Goal: Answer question/provide support: Answer question/provide support

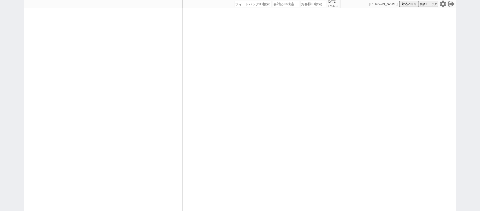
drag, startPoint x: 169, startPoint y: 48, endPoint x: 163, endPoint y: 40, distance: 10.0
click at [169, 46] on div at bounding box center [103, 105] width 158 height 211
select select "1"
select select "2"
select select
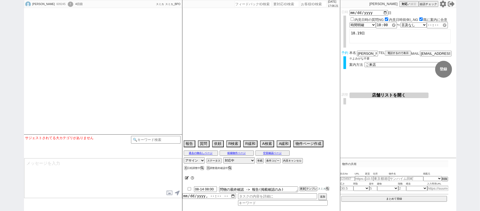
select select
select select "15"
select select "0"
select select "14"
select select "96"
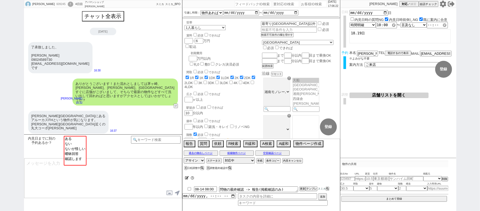
scroll to position [161, 0]
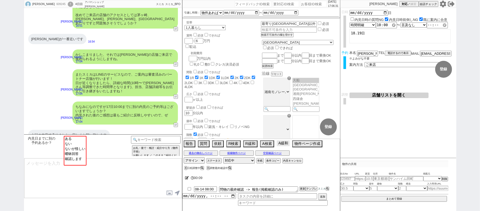
click at [280, 145] on button "A緩和" at bounding box center [283, 143] width 13 height 6
click at [279, 146] on button "A緩和" at bounding box center [283, 143] width 13 height 6
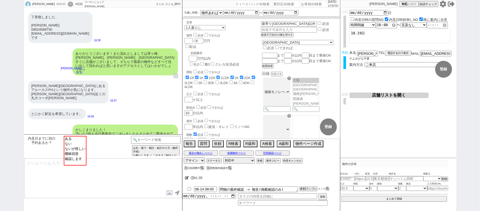
scroll to position [0, 0]
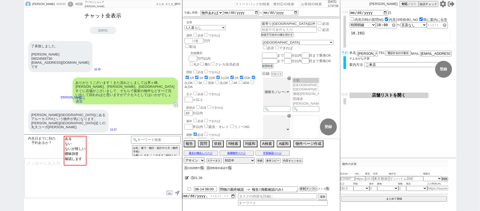
click at [111, 15] on button "チャット全表示" at bounding box center [103, 15] width 41 height 9
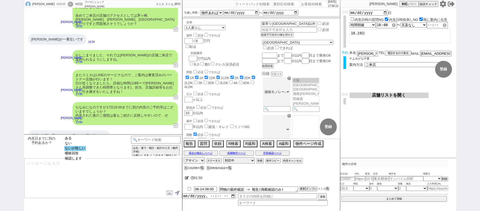
scroll to position [1208, 0]
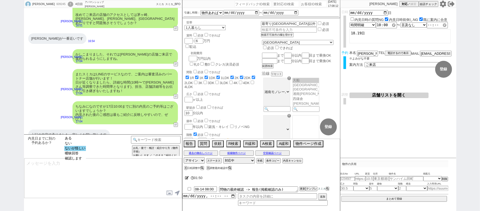
select select "ないが怪しい"
click at [77, 151] on option "ないが怪しい" at bounding box center [75, 153] width 22 height 5
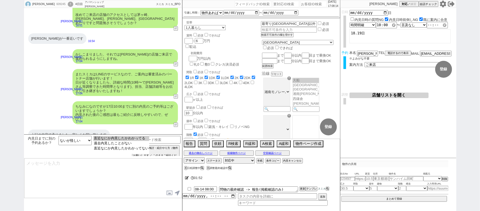
drag, startPoint x: 115, startPoint y: 148, endPoint x: 105, endPoint y: 165, distance: 19.7
select select "直近なにか内見したかわかってない"
click at [115, 148] on option "直近なにか内見したかわかってない" at bounding box center [121, 148] width 56 height 5
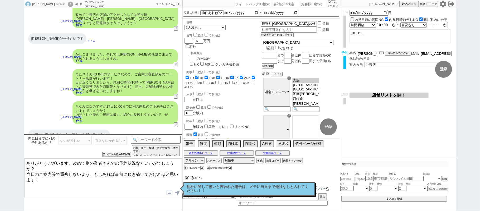
click at [25, 160] on textarea "ありがとうございます、改めて別の業者さんでの予約状況などいかがでしょうか？ 当日のご案内等で重複しないよう、もしあれば事前に頂き省いておければと思います！" at bounding box center [103, 178] width 158 height 40
click at [98, 162] on textarea "ご確認ありがとうございます、改めて別の業者さんでの予約状況などいかがでしょうか？ 当日のご案内等で重複しないよう、もしあれば事前に頂き省いておければと思います！" at bounding box center [103, 178] width 158 height 40
click at [154, 163] on textarea "ご確認ありがとうございます、改めて17日までに別の業者さんでの予約状況などいかがでしょうか？ 当日のご案内等で重複しないよう、もしあれば事前に頂き省いておけれ…" at bounding box center [103, 178] width 158 height 40
click at [62, 167] on textarea "ご確認ありがとうございます、改めて17日までに別の業者さんでの予約状況などいかがでしょうか？ 当日のご案内等で重複しないよう、もしあれば事前に頂き省いておけれ…" at bounding box center [103, 178] width 158 height 40
click at [88, 176] on textarea "ご確認ありがとうございます、改めて17日までに別の業者さんでの内見は無い形でよろしいですかね？ 当日のご案内等で重複しないよう、もしあれば事前に頂き省いておけ…" at bounding box center [103, 178] width 158 height 40
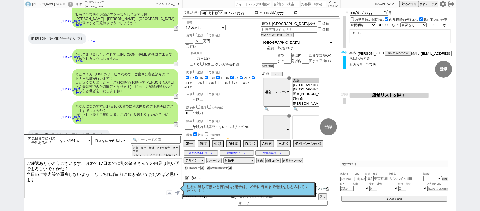
type textarea "ご確認ありがとうございます、改めて17日までに別の業者さんでの内見は無い形でよろしいですかね？ 当日のご案内等で重複しないよう、もしあれば事前に頂き省いておけ…"
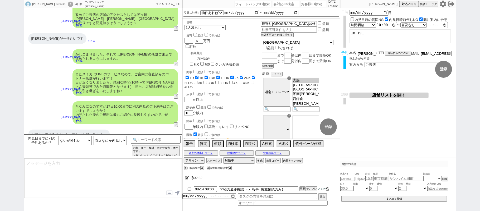
scroll to position [1237, 0]
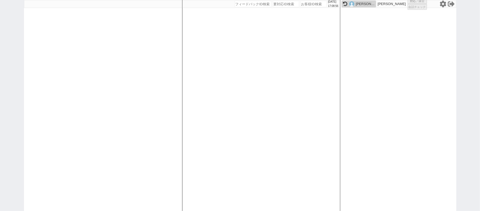
select select
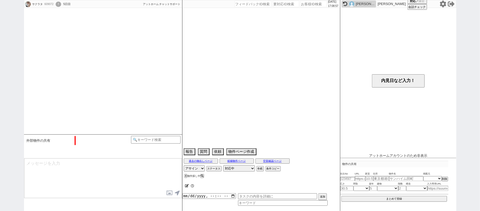
scroll to position [405, 0]
select select "[DATE]"
select select "12"
select select "37"
select select "7"
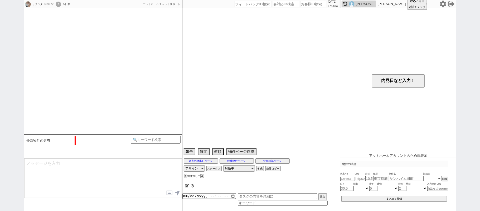
select select "56"
select select "52"
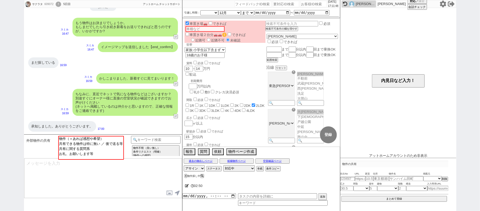
drag, startPoint x: 8, startPoint y: 71, endPoint x: 19, endPoint y: 70, distance: 11.4
click at [8, 71] on div "サクラタ 609072 ! 0 5日目 冬眠中 自社客 アットホーム チャットサポート スミカ_BPO チャット全表示 [DATE] お風呂トイレ別、駐車場有…" at bounding box center [240, 105] width 480 height 211
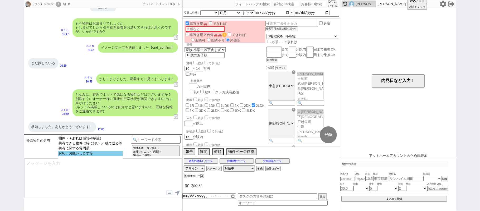
select select "お礼、お願いします等"
click at [94, 156] on option "お礼、お願いします等" at bounding box center [90, 153] width 65 height 5
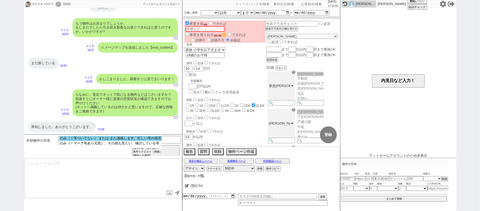
select select "のみ（！等ついてない） または また連絡します、忙しい等の発言"
click at [98, 141] on option "のみ（！等ついてない） または また連絡します、忙しい等の発言" at bounding box center [110, 143] width 102 height 5
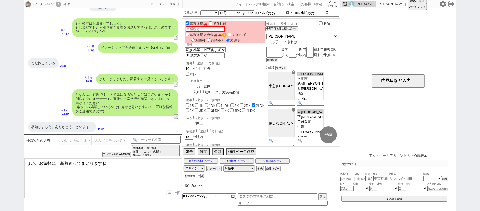
drag, startPoint x: 36, startPoint y: 163, endPoint x: 0, endPoint y: 146, distance: 40.1
click at [0, 155] on div "サクラタ 609072 ! 0 5日目 冬眠中 自社客 アットホーム チャットサポート スミカ_BPO チャット全表示 [DATE] お風呂トイレ別、駐車場有…" at bounding box center [240, 105] width 480 height 211
type textarea "ご確認ありがとうございます、お気軽によろしくお願いいたします！新着追ってまいりますね。"
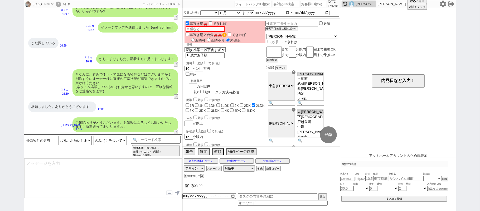
type textarea "また、稀に勘違いされてるかたもいらっしゃいますが、物件は「居住中」でも申込みを入れるタイプも多いので、居住中でもぜひ検討対象にお願いします！ ※先行契約、先行…"
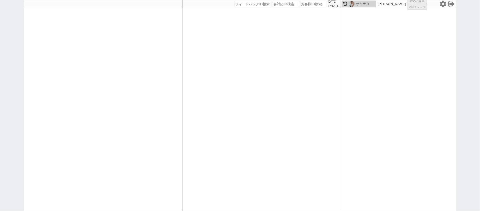
select select
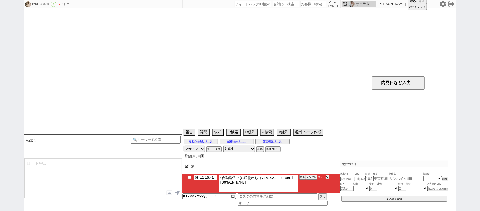
scroll to position [540, 0]
select select "[DATE]"
select select "9"
select select "33"
select select "1"
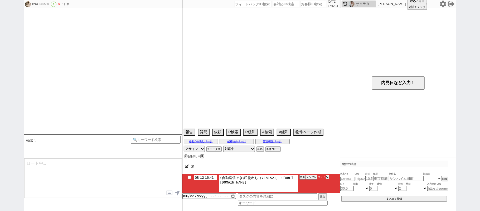
select select "14"
select select "84"
select select "2293"
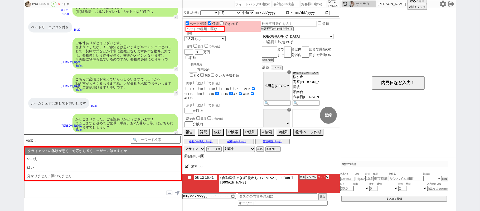
scroll to position [540, 0]
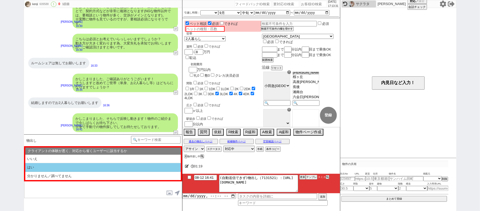
click at [82, 171] on li "はい" at bounding box center [103, 175] width 156 height 8
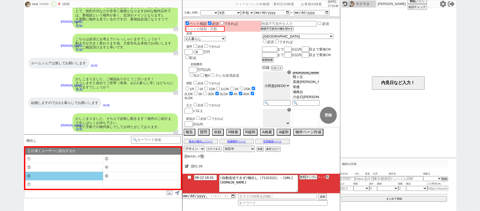
click at [59, 175] on li "⑤" at bounding box center [64, 175] width 78 height 9
type textarea "すみません、業者システム上でお探ししているのですが、頂いている条件ですと合致する物件がほとんど無く、、！"
select select "⑤"
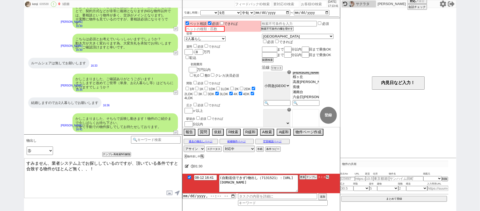
checkbox input "true"
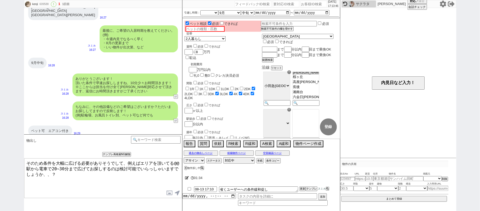
scroll to position [384, 0]
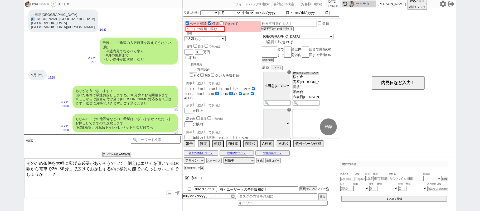
drag, startPoint x: 32, startPoint y: 17, endPoint x: 38, endPoint y: 19, distance: 6.7
click at [38, 19] on div "[GEOGRAPHIC_DATA] [PERSON_NAME][GEOGRAPHIC_DATA] [GEOGRAPHIC_DATA][PERSON_NAME]" at bounding box center [63, 20] width 70 height 23
copy div "[PERSON_NAME]"
drag, startPoint x: 175, startPoint y: 162, endPoint x: 179, endPoint y: 161, distance: 4.5
click at [179, 161] on textarea "そのため条件を大幅に広げる必要がありそうでして、例えばエリアを頂いてる@@駅から電車で20~30分まで広げてお探しするのは検討可能でいらっしゃいますでしょうか…" at bounding box center [103, 178] width 158 height 40
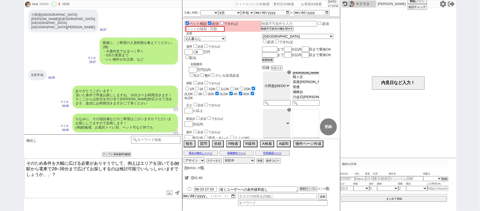
paste textarea "[PERSON_NAME]"
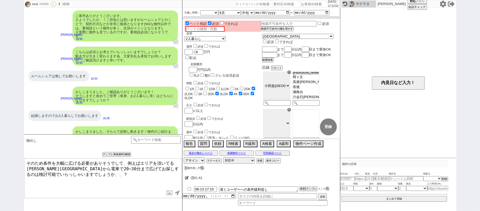
scroll to position [560, 0]
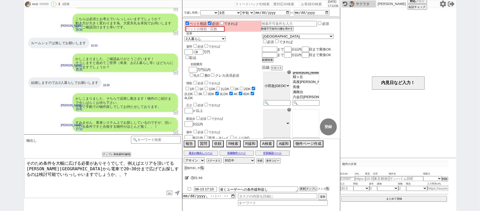
type textarea "そのため条件を大幅に広げる必要がありそうでして、例えばエリアを頂いてる[PERSON_NAME][GEOGRAPHIC_DATA]から電車で20~30分まで広…"
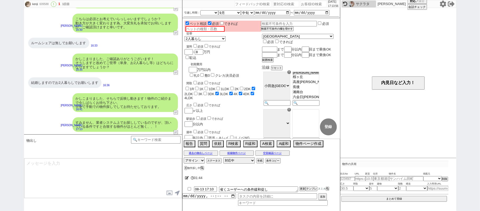
scroll to position [584, 0]
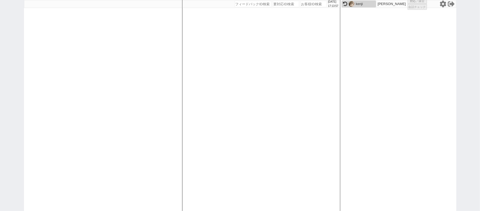
select select "3"
select select "2"
select select
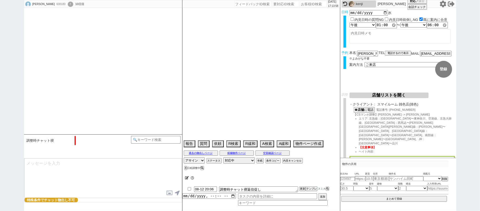
type textarea "他社なし"
select select "13"
select select "0"
select select "58"
select select "57"
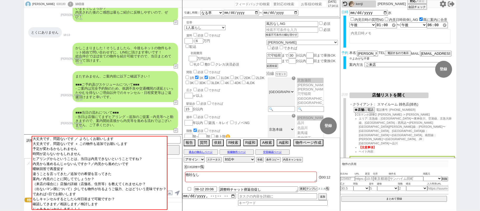
scroll to position [1344, 0]
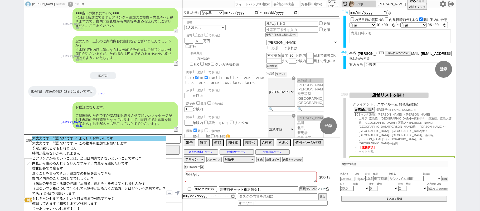
select select "大丈夫です、問題ないです ／ よろしくお願いします"
click at [134, 141] on option "大丈夫です、問題ないです ／ よろしくお願いします" at bounding box center [99, 143] width 135 height 5
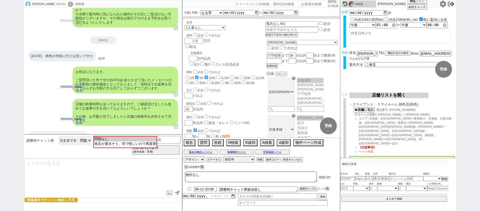
scroll to position [1449, 0]
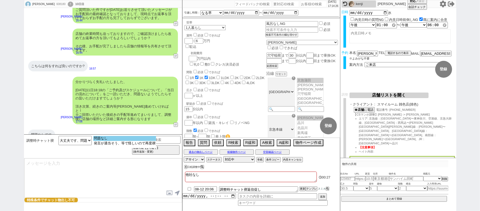
click at [118, 141] on option "問題なし" at bounding box center [124, 143] width 63 height 5
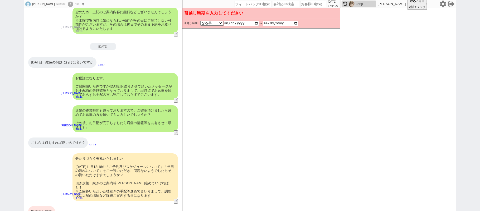
click at [45, 206] on div "問題なしです" at bounding box center [41, 211] width 27 height 11
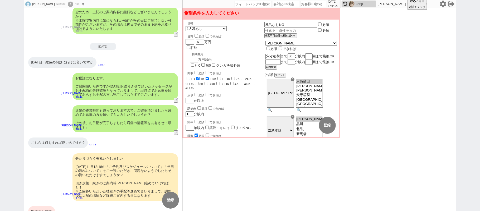
click at [45, 206] on div "問題なしです" at bounding box center [41, 211] width 27 height 11
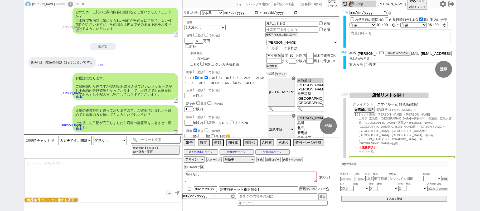
scroll to position [1449, 0]
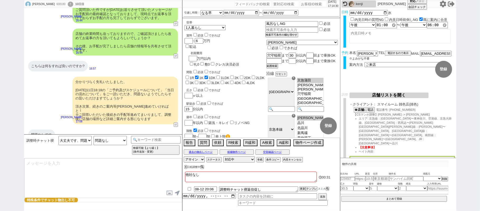
type textarea "ご確認頂き恐れ入ります、！ 諸々問題ないとのことで何よりでした！ そうしましたら、改めて[PERSON_NAME]動いてまいりますね。"
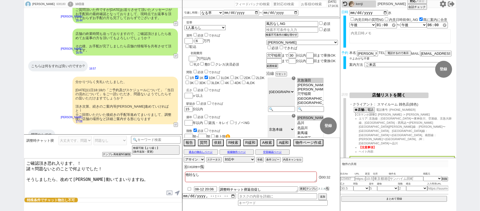
click at [93, 171] on textarea "ご確認頂き恐れ入ります、！ 諸々問題ないとのことで何よりでした！ そうしましたら、改めて[PERSON_NAME]動いてまいりますね。" at bounding box center [103, 178] width 158 height 40
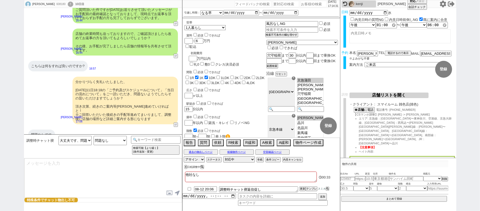
scroll to position [1478, 0]
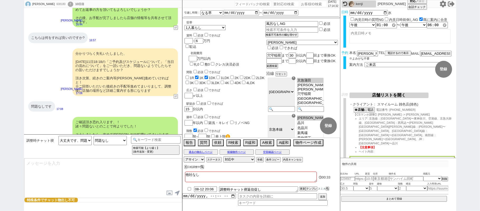
select select "431"
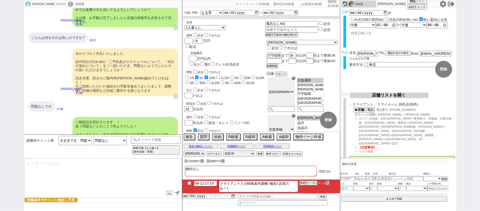
type textarea "@@【@@日程調整するシーンなので、このまま調整報告します。当該の調整ができない方であればそのままcmd+shift+Kで次に進んでください！！(当該の調整が…"
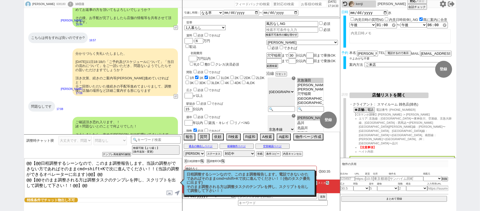
click at [257, 185] on p "日程調整するシーンなので、このまま調整報告します。電話できないかたであればそのままcmd+shift+Kで次に進んでください！！(他のタスク優先に出ます) そ…" at bounding box center [249, 182] width 125 height 21
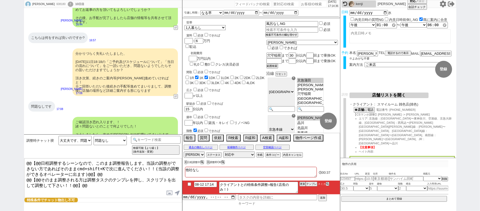
click at [254, 203] on input at bounding box center [283, 203] width 90 height 4
type input "CS"
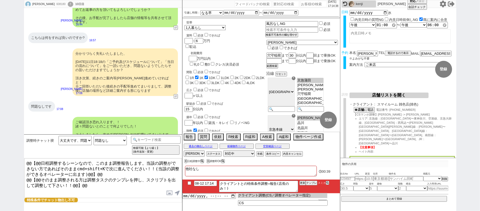
type input "クライアント調整(CS／調整オペレーター指定)"
click at [206, 197] on input "datetime-local" at bounding box center [210, 195] width 54 height 4
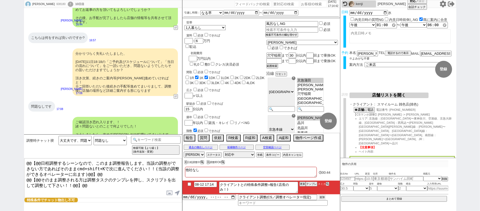
click at [321, 198] on button "追加" at bounding box center [322, 197] width 7 height 6
type input "[DATE]T17:00"
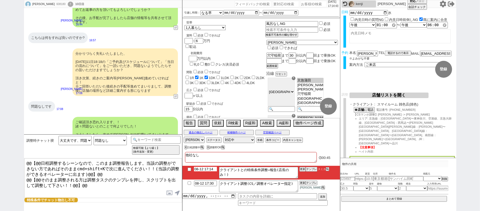
click at [214, 169] on input "08-12 17:14" at bounding box center [205, 168] width 23 height 4
type input "08-12 17:30"
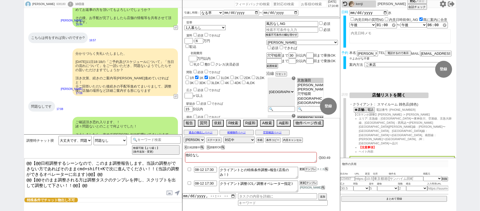
drag, startPoint x: 302, startPoint y: 170, endPoint x: 304, endPoint y: 177, distance: 6.7
click at [303, 179] on li "08-12 17:30 クライアントとの特殊条件調整→報告(店長のみ！) 更新 テンプレ スミカ" at bounding box center [262, 186] width 158 height 14
click at [304, 179] on li "08-12 17:30 クライアントとの特殊条件調整→報告(店長のみ！) 更新 テンプレ スミカ" at bounding box center [262, 186] width 158 height 14
drag, startPoint x: 302, startPoint y: 171, endPoint x: 303, endPoint y: 178, distance: 6.4
click at [302, 179] on li "08-12 17:30 クライアントとの特殊条件調整→報告(店長のみ！) 更新 テンプレ スミカ" at bounding box center [262, 186] width 158 height 14
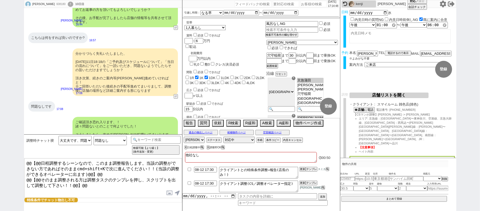
drag, startPoint x: 303, startPoint y: 178, endPoint x: 303, endPoint y: 174, distance: 4.2
click at [303, 179] on li "08-12 17:30 クライアントとの特殊条件調整→報告(店長のみ！) 更新 テンプレ スミカ" at bounding box center [262, 186] width 158 height 14
drag, startPoint x: 303, startPoint y: 174, endPoint x: 304, endPoint y: 176, distance: 2.7
click at [304, 179] on li "08-12 17:30 クライアントとの特殊条件調整→報告(店長のみ！) 更新 テンプレ スミカ" at bounding box center [262, 186] width 158 height 14
drag, startPoint x: 304, startPoint y: 176, endPoint x: 301, endPoint y: 168, distance: 8.4
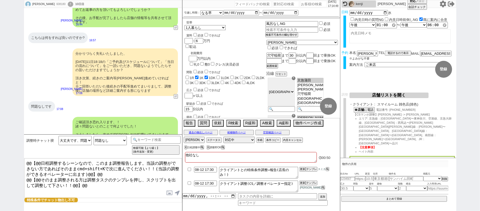
click at [304, 179] on li "08-12 17:30 クライアントとの特殊条件調整→報告(店長のみ！) 更新 テンプレ スミカ" at bounding box center [262, 186] width 158 height 14
drag, startPoint x: 301, startPoint y: 168, endPoint x: 302, endPoint y: 174, distance: 5.9
click at [301, 170] on button "更新" at bounding box center [302, 169] width 5 height 4
drag, startPoint x: 302, startPoint y: 174, endPoint x: 302, endPoint y: 170, distance: 4.2
click at [302, 179] on li "08-12 17:30 クライアントとの特殊条件調整→報告(店長のみ！) 更新 テンプレ スミカ" at bounding box center [262, 186] width 158 height 14
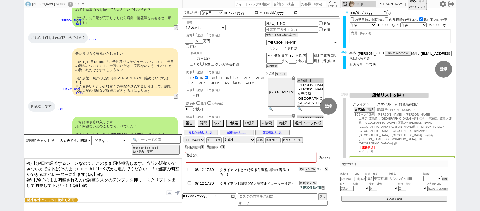
click at [302, 179] on li "08-12 17:30 クライアントとの特殊条件調整→報告(店長のみ！) 更新 テンプレ スミカ" at bounding box center [262, 186] width 158 height 14
drag, startPoint x: 302, startPoint y: 173, endPoint x: 302, endPoint y: 169, distance: 4.3
click at [302, 179] on li "08-12 17:30 クライアントとの特殊条件調整→報告(店長のみ！) 更新 テンプレ スミカ" at bounding box center [262, 186] width 158 height 14
click at [300, 179] on li "08-12 17:30 クライアントとの特殊条件調整→報告(店長のみ！) 更新 テンプレ スミカ" at bounding box center [262, 186] width 158 height 14
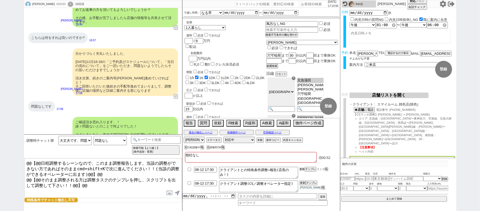
click at [302, 170] on button "更新" at bounding box center [302, 169] width 5 height 4
click at [55, 2] on div "608180" at bounding box center [61, 4] width 12 height 4
copy div "608180"
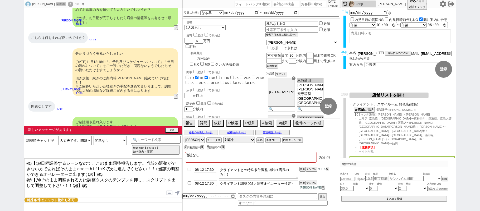
scroll to position [1502, 0]
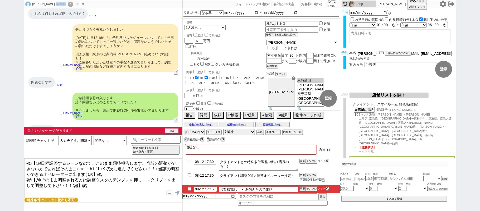
click at [172, 129] on button "確認" at bounding box center [171, 130] width 13 height 4
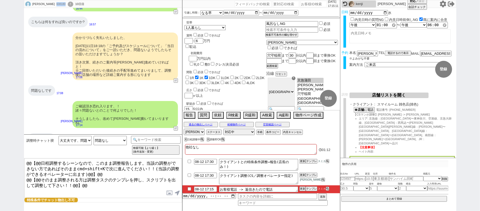
click at [189, 188] on input "checkbox" at bounding box center [190, 188] width 8 height 3
checkbox input "true"
click at [305, 190] on li "08-12 17:15 お客様電話 -> 返信きたので電話 更新 テンプレ スミカ" at bounding box center [262, 189] width 158 height 8
click at [302, 186] on li "08-12 17:15 お客様電話 -> 返信きたので電話 更新 テンプレ スミカ" at bounding box center [262, 189] width 158 height 8
click at [302, 188] on button "更新" at bounding box center [302, 189] width 5 height 4
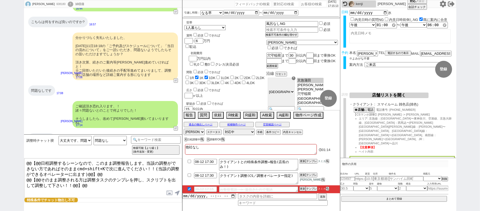
drag, startPoint x: 302, startPoint y: 184, endPoint x: 302, endPoint y: 189, distance: 5.5
click at [302, 186] on ul "08-12 17:30 クライアントとの特殊条件調整→報告(店長のみ！) 更新 テンプレ スミカ 08-12 17:30 クライアント調整(CS／調整オペレー…" at bounding box center [262, 174] width 158 height 35
drag, startPoint x: 302, startPoint y: 189, endPoint x: 301, endPoint y: 185, distance: 4.2
click at [301, 188] on button "更新" at bounding box center [302, 189] width 5 height 4
click at [55, 6] on div "608180" at bounding box center [61, 4] width 12 height 4
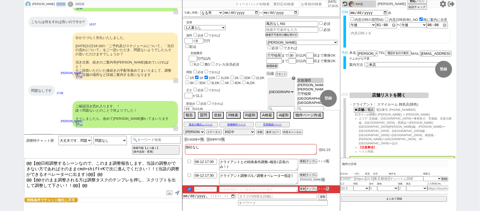
click at [55, 6] on div "608180" at bounding box center [61, 4] width 12 height 4
copy div "608180"
drag, startPoint x: 379, startPoint y: 104, endPoint x: 410, endPoint y: 104, distance: 31.4
click at [410, 104] on span "スマイルーム 雑色店(雑色)" at bounding box center [417, 104] width 78 height 4
copy span "スマイルーム 雑色店"
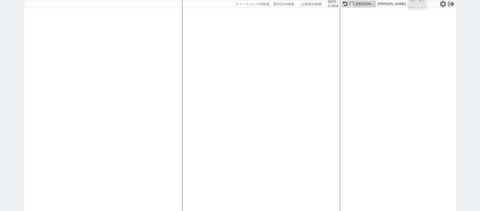
select select
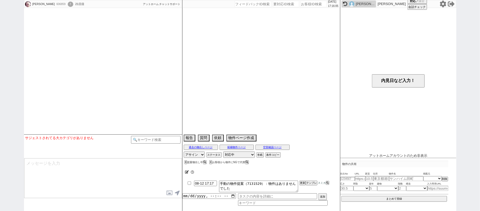
select select "1"
select select "14"
select select "89"
select select "2479"
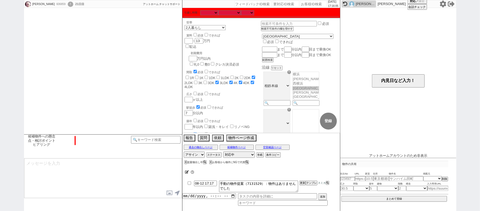
scroll to position [627, 0]
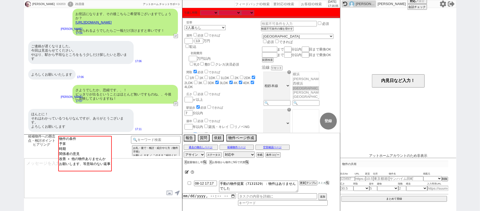
click at [370, 3] on div "[PERSON_NAME]" at bounding box center [365, 4] width 19 height 4
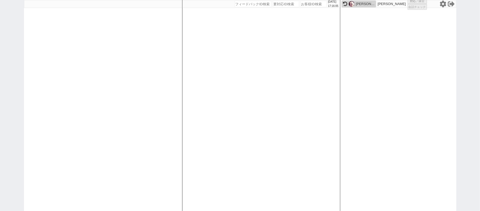
select select "431"
select select "3"
select select "2"
select select
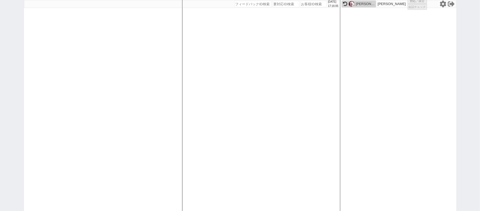
select select
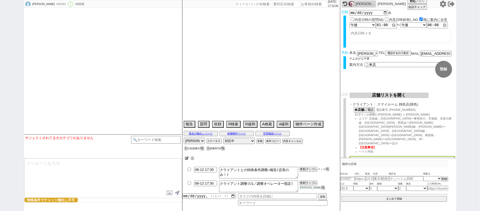
select select "13"
select select "0"
select select "58"
select select "57"
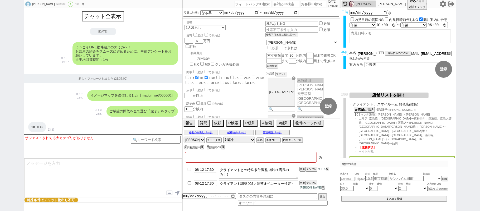
type textarea "他社なし"
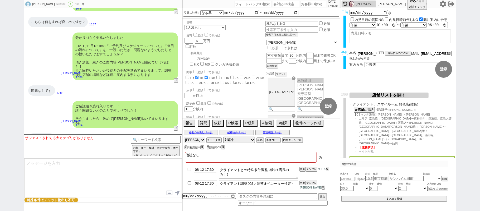
click at [196, 141] on select "アサイン [PERSON_NAME] [PERSON_NAME] [PERSON_NAME] [PERSON_NAME] [PERSON_NAME] [PER…" at bounding box center [194, 139] width 21 height 6
select select
click at [184, 137] on select "アサイン [PERSON_NAME] [PERSON_NAME] [PERSON_NAME] [PERSON_NAME] [PERSON_NAME] [PER…" at bounding box center [194, 139] width 21 height 6
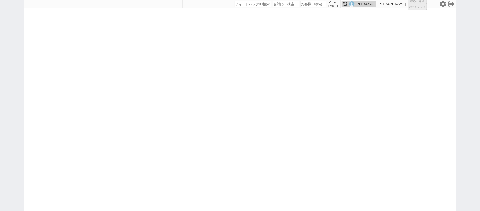
select select
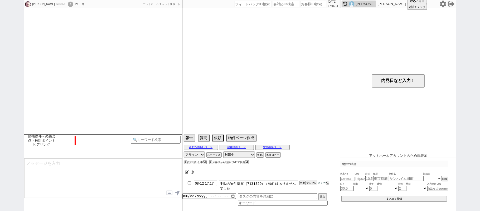
scroll to position [627, 0]
select select "1"
select select "14"
select select "89"
select select "2479"
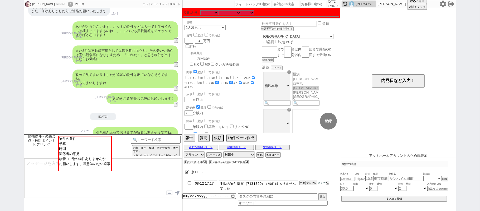
scroll to position [381, 0]
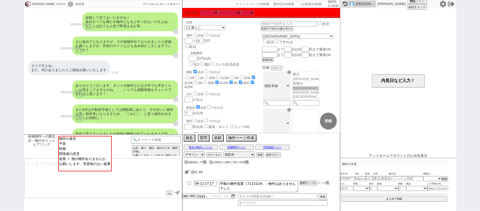
click at [5, 63] on div "[PERSON_NAME] 606859 ! 0 21日目 冬眠中 自社客 アットホーム チャットサポート スミカ_BPO チャット全表示 [DATE] あり…" at bounding box center [240, 105] width 480 height 211
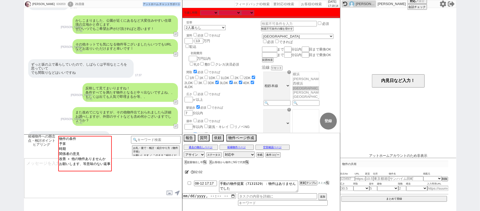
drag, startPoint x: 137, startPoint y: 6, endPoint x: 180, endPoint y: 10, distance: 43.2
click at [181, 5] on div "[PERSON_NAME] 606859 ! 0 21日目 冬眠中 自社客 アットホーム チャットサポート スミカ_BPO" at bounding box center [103, 4] width 158 height 8
click at [108, 87] on div "反映して見てまいりますね！ 条件すべてを満たす物件となると中々出ないですよね、、 もしくは出ても人気で即埋まるか等、、" at bounding box center [130, 92] width 95 height 19
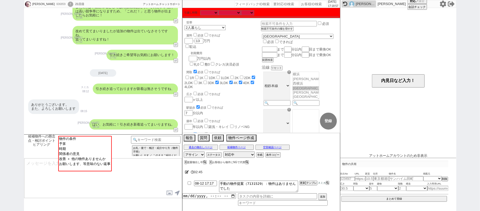
scroll to position [627, 0]
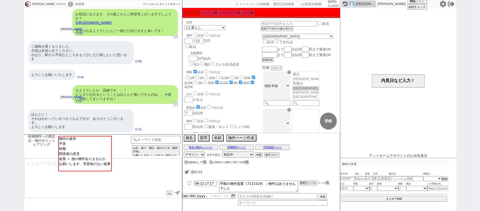
click at [214, 155] on button "ステータス" at bounding box center [214, 154] width 14 height 4
click at [249, 173] on label "(ほぼ)ぴったり物件のみ定期物出し" at bounding box center [257, 174] width 47 height 3
click at [239, 173] on input "(ほぼ)ぴったり物件のみ定期物出し" at bounding box center [236, 172] width 3 height 3
checkbox input "true"
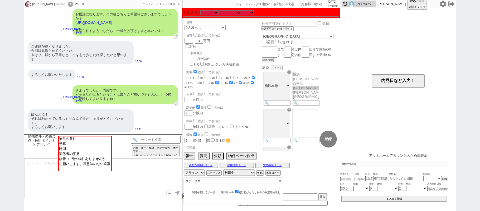
click at [277, 182] on p "ステータス" at bounding box center [230, 181] width 93 height 6
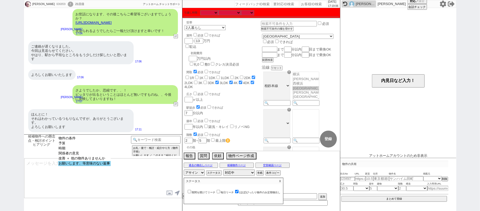
select select "お願いします、等意味のない返事"
click at [74, 165] on option "お願いします、等意味のない返事" at bounding box center [84, 163] width 52 height 5
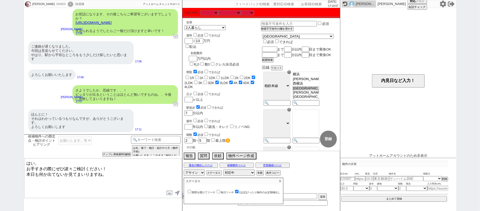
drag, startPoint x: 36, startPoint y: 161, endPoint x: 0, endPoint y: 134, distance: 45.4
click at [0, 141] on div "[PERSON_NAME] 606859 ! 0 21日目 冬眠中 自社客 アットホーム チャットサポート スミカ_BPO チャット全表示 [DATE] あり…" at bounding box center [240, 105] width 480 height 211
drag, startPoint x: 75, startPoint y: 160, endPoint x: 199, endPoint y: 187, distance: 127.0
click at [171, 187] on div "かしこまりました、 お手すきの際にぜひ諸々ご検討ください！ 本日も何か出てないか見てまいりますね。 内見日が過ぎたのでキャンセル！ 👆0つの質問に答えてくださ…" at bounding box center [103, 178] width 158 height 40
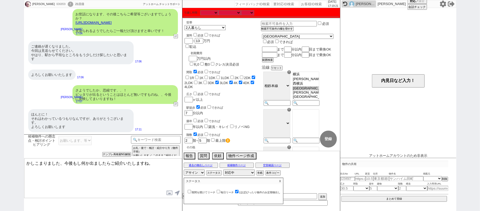
type textarea "かしこまりました、今後もし何か出ましたらご紹介いたしますね。"
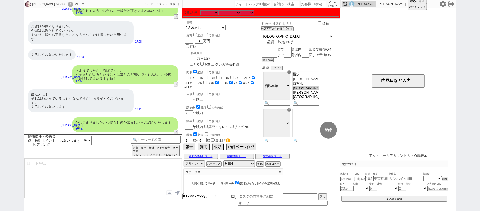
type textarea "別途もし現時点で気になる物件などございましたら参考になりますのでURLなどお送りいただけますと幸いです！"
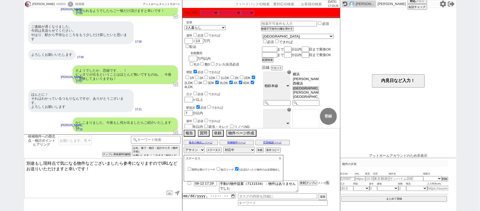
click at [163, 184] on textarea "別途もし現時点で気になる物件などございましたら参考になりますのでURLなどお送りいただけますと幸いです！" at bounding box center [103, 178] width 158 height 40
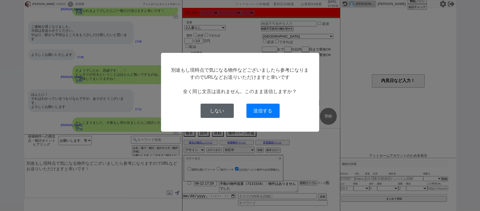
click at [216, 108] on button "しない" at bounding box center [217, 110] width 33 height 14
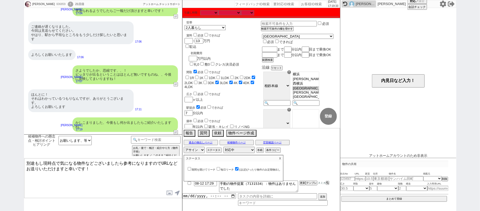
click at [280, 161] on p "X" at bounding box center [280, 158] width 6 height 6
click at [55, 4] on div "606859" at bounding box center [61, 4] width 12 height 4
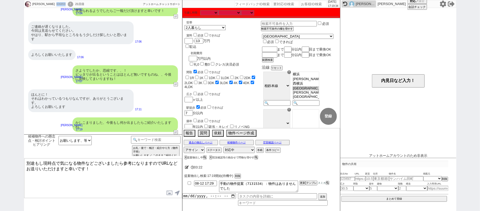
click at [55, 4] on div "606859" at bounding box center [61, 4] width 12 height 4
copy div "606859"
click at [317, 2] on input "number" at bounding box center [314, 4] width 26 height 6
paste input "606859"
type input "606859"
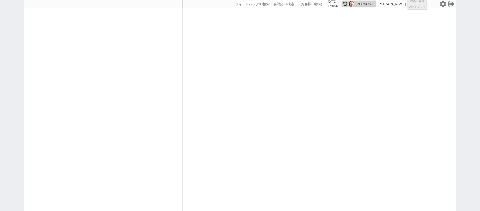
select select
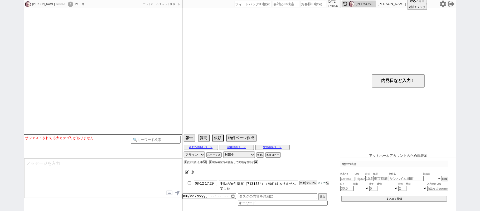
select select "1"
select select "14"
select select "89"
select select "2479"
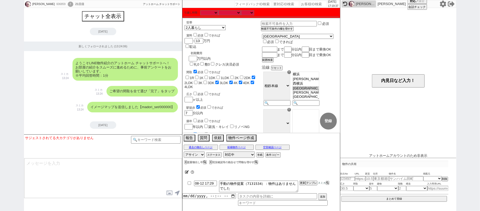
scroll to position [2298, 0]
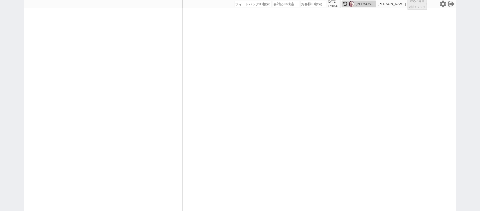
select select
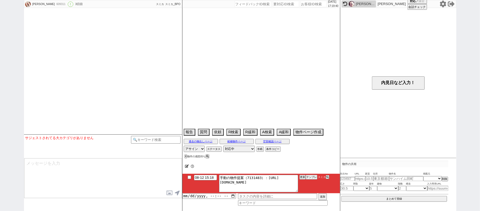
type textarea "旧ID:557431　　条件より別ID判断"
select select "15"
select select "0"
select select "12"
select select "128"
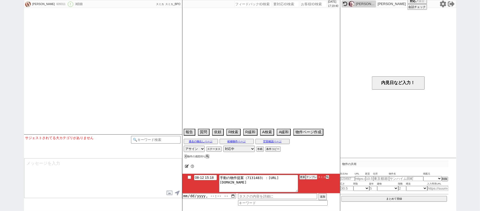
select select "129"
select select "139"
select select "150"
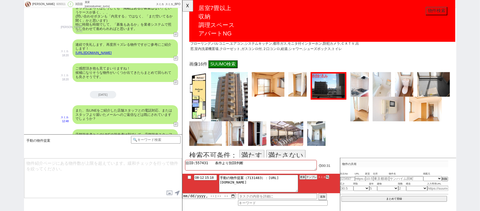
scroll to position [246, 0]
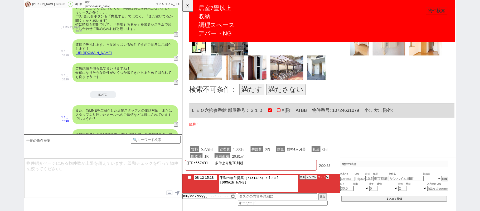
click at [295, 97] on button "満たさない" at bounding box center [293, 96] width 42 height 12
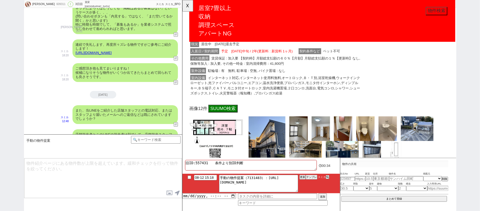
scroll to position [457, 0]
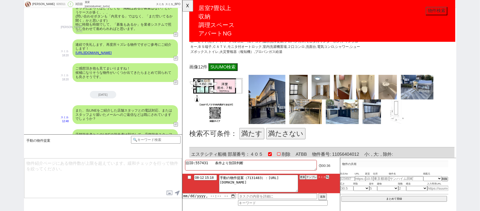
click at [286, 142] on button "満たさない" at bounding box center [293, 143] width 42 height 12
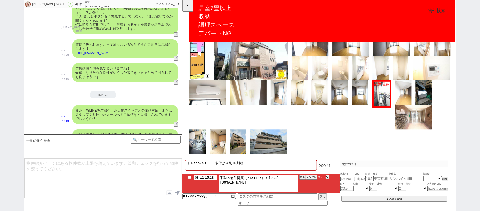
scroll to position [809, 0]
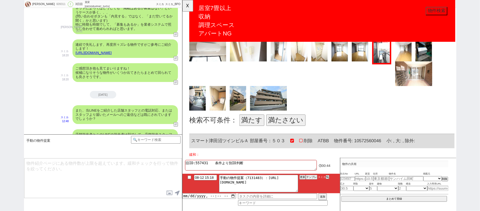
click at [291, 127] on button "満たさない" at bounding box center [293, 129] width 42 height 12
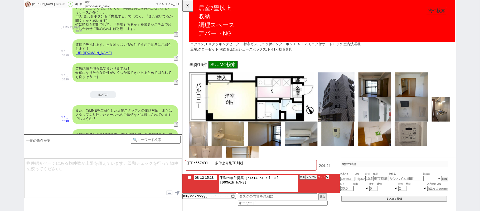
scroll to position [1161, 0]
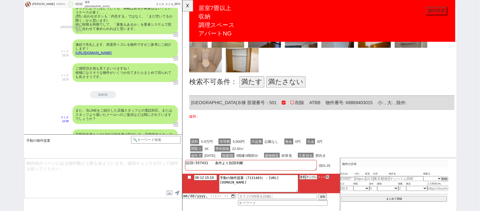
click at [294, 85] on button "満たさない" at bounding box center [293, 88] width 42 height 12
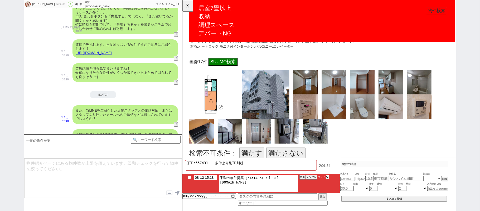
scroll to position [1372, 0]
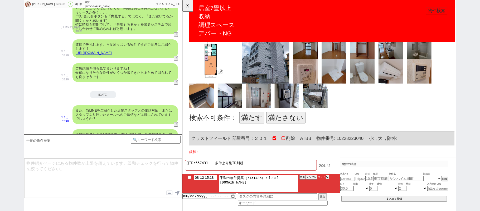
click at [260, 120] on button "満たす" at bounding box center [256, 126] width 27 height 12
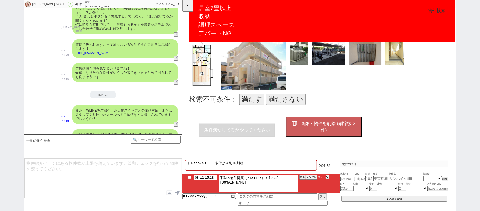
scroll to position [1694, 0]
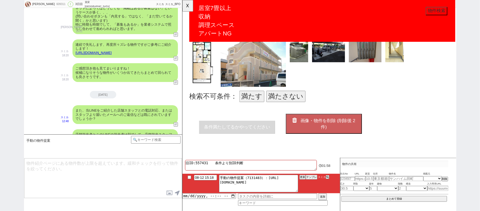
click at [252, 97] on button "満たす" at bounding box center [256, 103] width 27 height 12
click at [333, 128] on span "画像・物件を削除 (削除後 2 件)" at bounding box center [338, 133] width 59 height 12
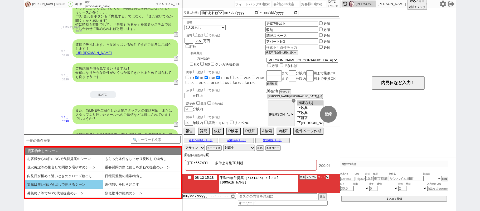
click at [96, 183] on li "文脈は無い強い物出しで刺さるシーン" at bounding box center [64, 184] width 78 height 9
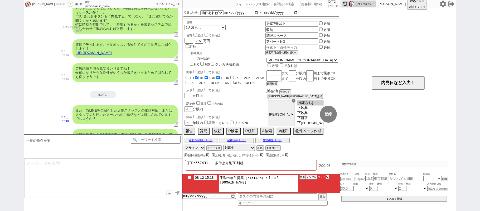
type textarea "並行で動いてまして、以下ピックアップしてまいりました！ [URL][DOMAIN_NAME] 特に1件目のスマート津田沼ツインビルＢ棟は角部屋で人気のタイプで…"
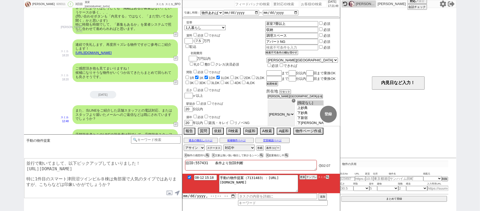
checkbox input "true"
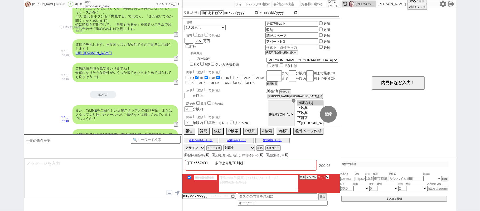
scroll to position [1227, 0]
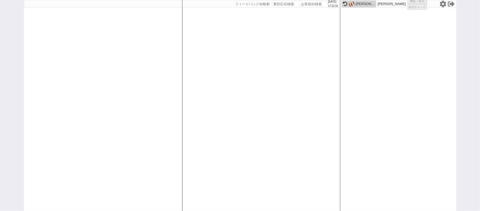
select select "1"
select select "2"
select select
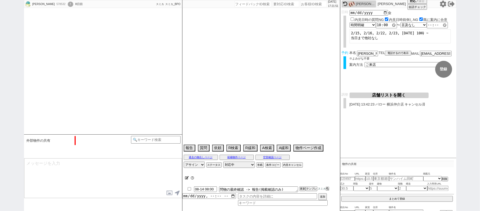
scroll to position [87, 0]
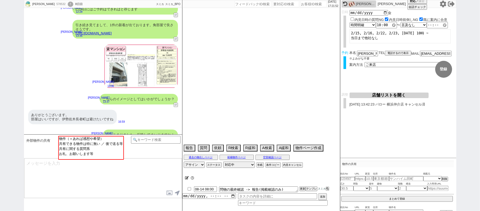
type textarea "14日 11:48 出ない 調整後キャンセルあり ＠空室の物件無いとまたキャンセルすると思うので14日まで追客する＠"
select select "[DATE]"
select select "9"
select select "36"
select select "0"
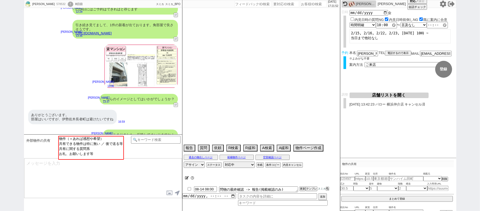
select select "14"
select select "23"
select select "737"
select select "[DATE]"
select select "18"
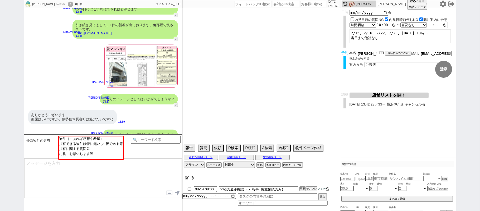
select select "91"
select select "2509"
select select "94"
select select "2566"
select select "57"
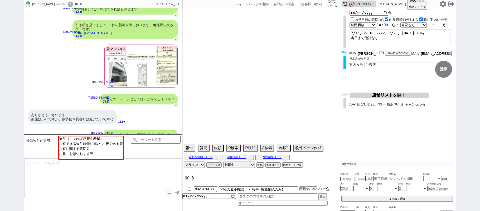
select select "[DATE]"
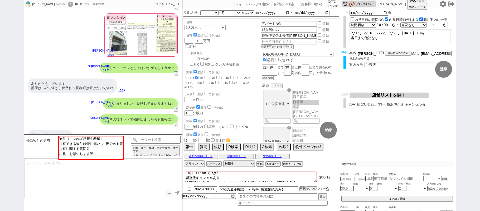
scroll to position [130, 0]
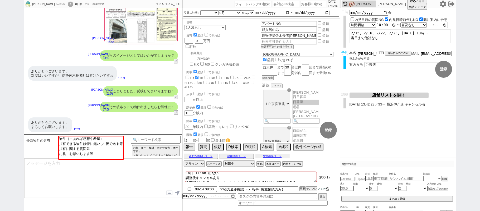
click at [263, 157] on button "空室確認ページ" at bounding box center [273, 156] width 34 height 4
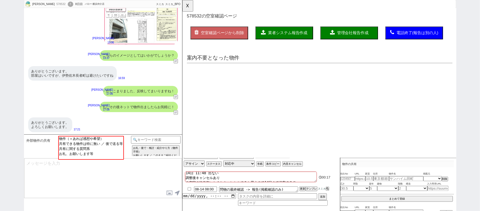
scroll to position [0, 0]
select select "another_room"
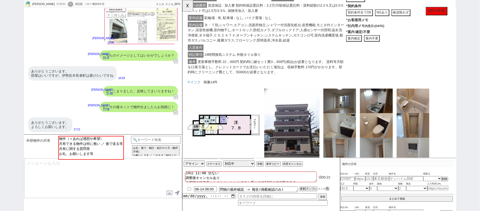
scroll to position [1148, 0]
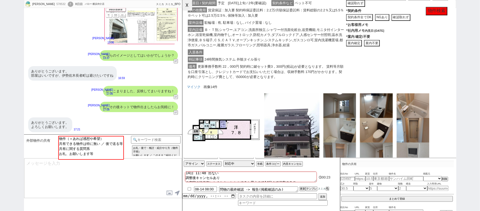
drag, startPoint x: 187, startPoint y: 2, endPoint x: 181, endPoint y: 63, distance: 61.2
click at [187, 2] on button "☓" at bounding box center [188, 5] width 10 height 11
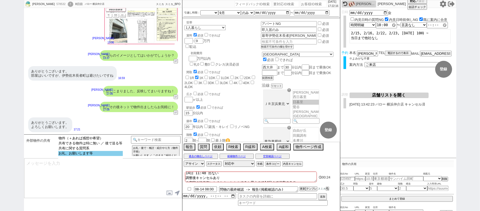
select select "お礼、お願いします等"
click at [92, 155] on option "お礼、お願いします等" at bounding box center [90, 153] width 65 height 5
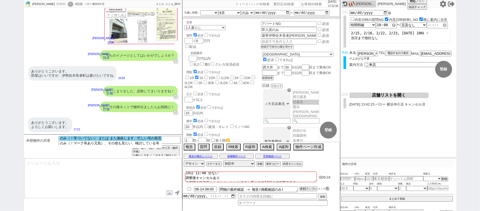
select select "のみ（！等ついてない） または また連絡します、忙しい等の発言"
click at [88, 141] on option "のみ（！等ついてない） または また連絡します、忙しい等の発言" at bounding box center [110, 143] width 102 height 5
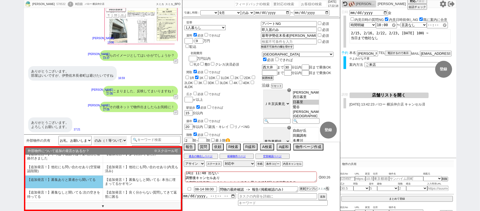
scroll to position [33, 0]
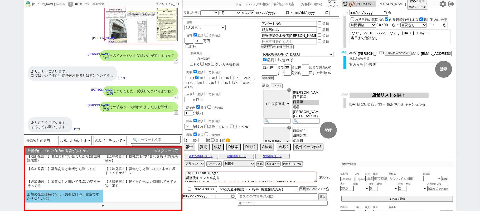
click at [65, 195] on li "追加の発言は特になし（共有だけや、空室ですか？などだけ）" at bounding box center [64, 196] width 78 height 12
select select "追加の発言は特になし（共有だけや、空室ですか？などだけ）"
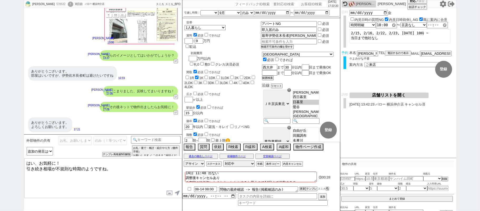
drag, startPoint x: 36, startPoint y: 160, endPoint x: 0, endPoint y: 133, distance: 45.2
click at [0, 149] on div "[PERSON_NAME] 578532 ! 0 8日目 バロー 横浜仲介店 冬眠中 自社客 スミカ スミカ_BPO チャット全表示 [DATE] お願いしま…" at bounding box center [240, 105] width 480 height 211
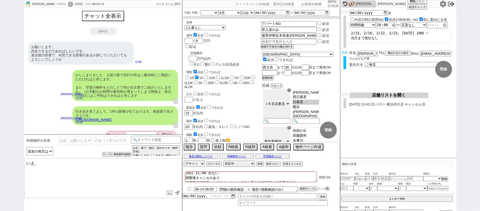
scroll to position [0, 0]
type textarea "いえ、"
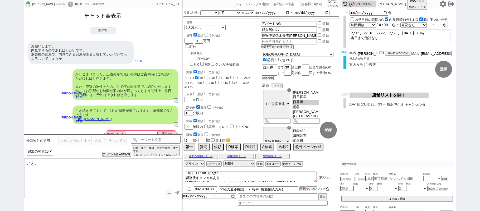
click at [119, 13] on button "チャット全表示" at bounding box center [103, 15] width 41 height 9
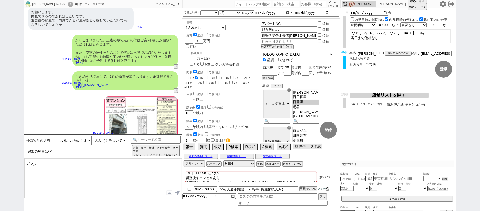
scroll to position [4528, 0]
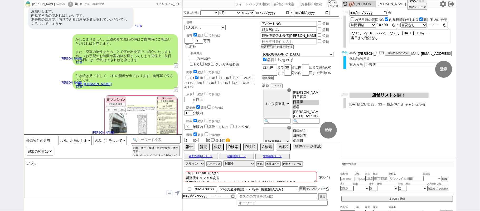
click at [306, 146] on button "物件ページ作成 今は物件がないので押せません" at bounding box center [308, 146] width 29 height 6
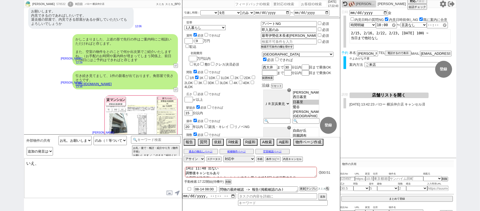
click at [71, 3] on div "!" at bounding box center [71, 4] width 6 height 5
click at [58, 5] on div "578532" at bounding box center [61, 4] width 12 height 4
copy div "578532"
click at [301, 6] on input "number" at bounding box center [314, 4] width 26 height 6
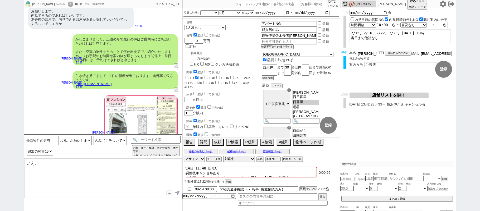
paste input "578532"
type input "578532"
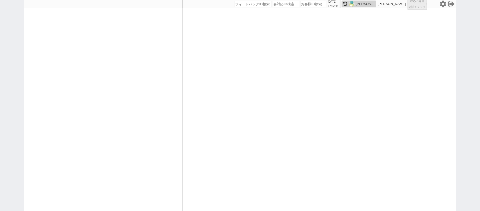
select select "1"
select select "2"
select select
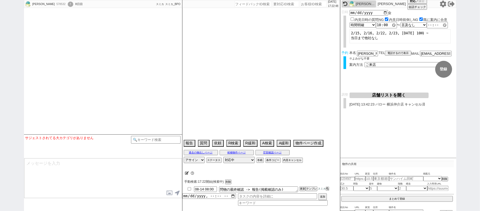
select select "[DATE]"
select select "9"
select select "36"
select select "0"
select select "14"
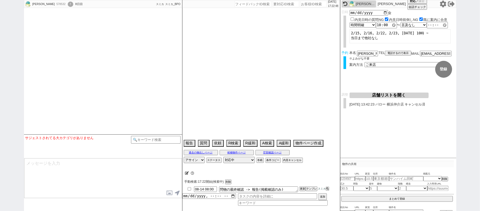
select select "23"
select select "737"
select select "[DATE]"
select select "18"
select select "91"
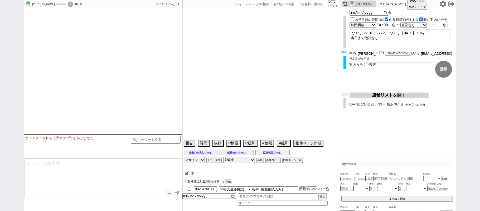
select select "2509"
select select "94"
select select "2566"
select select "57"
select select "[DATE]"
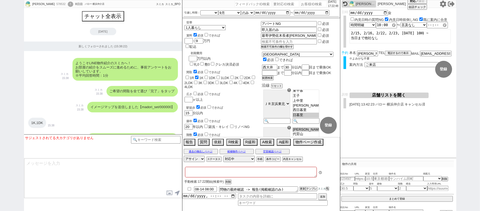
type textarea "14日 11:48 出ない 調整後キャンセルあり ＠空室の物件無いとまたキャンセルすると思うので14日まで追客する＠"
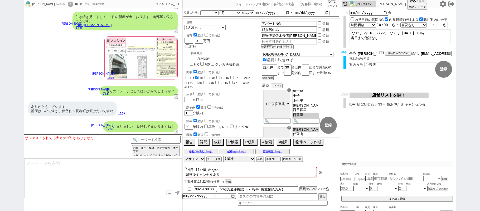
scroll to position [78, 0]
click at [71, 2] on div "!" at bounding box center [71, 4] width 6 height 5
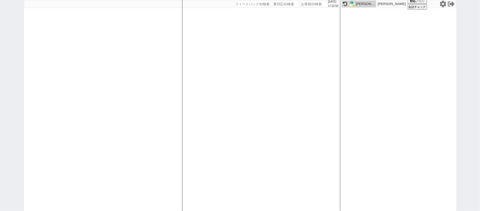
click at [81, 55] on div at bounding box center [103, 105] width 158 height 211
select select "1"
select select "2"
select select "5"
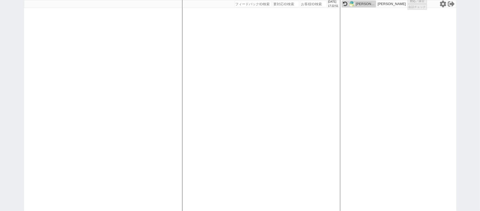
select select
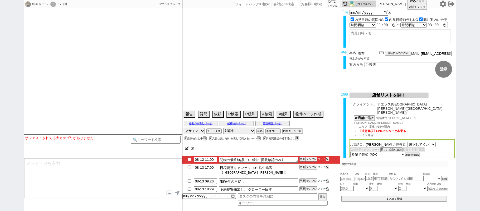
select select "2560"
type textarea "複数人で内見予定、スケジュールがわかるのは8月の2週目あたりになる @アプリのスクショ画面での共有の場合はそのまま情報を外部物件登録してください 他社なし"
select select "[DATE]"
select select "10"
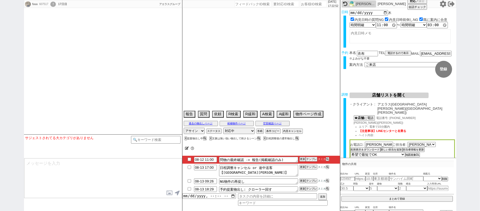
select select "37"
select select "6"
select select "23"
select select "63"
select select "[DATE]"
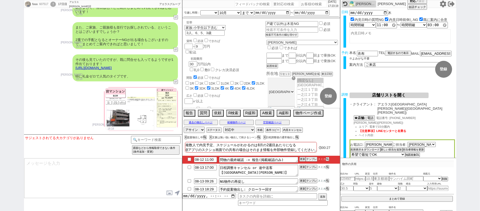
scroll to position [4722, 0]
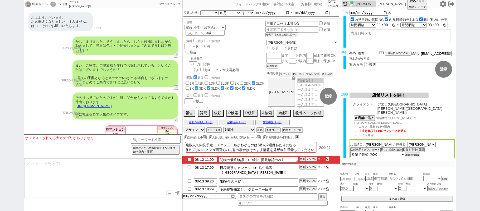
click at [112, 104] on link "[URL][DOMAIN_NAME]" at bounding box center [94, 106] width 36 height 4
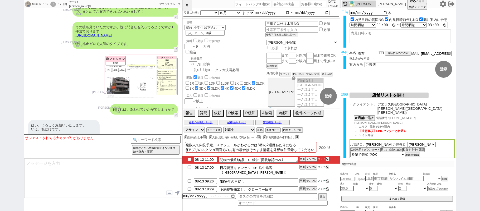
click at [183, 4] on button "☓" at bounding box center [188, 5] width 10 height 11
click at [276, 121] on button "空室確認ページ" at bounding box center [273, 122] width 34 height 4
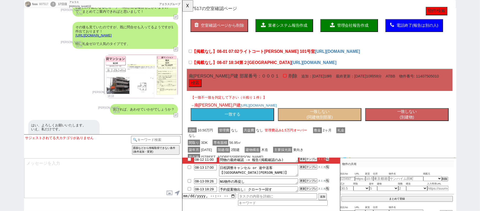
scroll to position [78, 0]
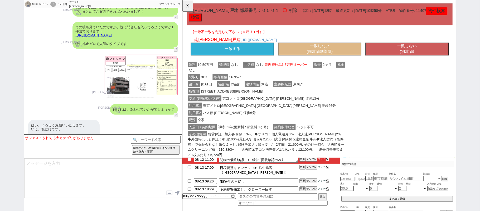
click at [0, 70] on div "fuuu 607517 ! 0 17日目 アエラス[PERSON_NAME]店 冬眠中 自社客 アエラスグループ スミカ_BPO チャット全表示 [DATE]…" at bounding box center [240, 105] width 480 height 211
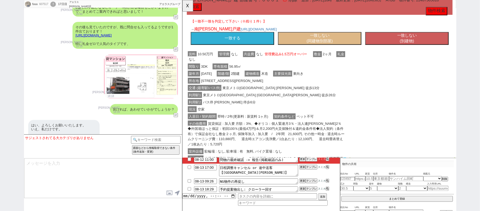
scroll to position [89, 0]
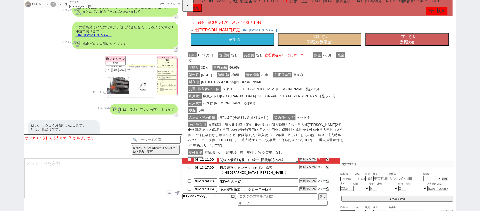
click at [260, 45] on button "一致する" at bounding box center [236, 42] width 90 height 14
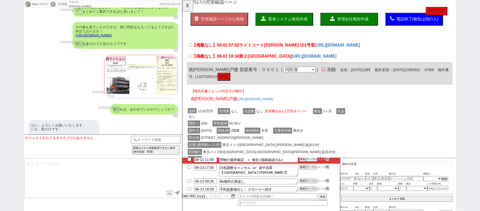
scroll to position [14, 0]
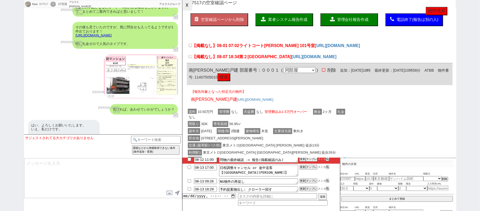
click at [189, 2] on button "☓" at bounding box center [188, 5] width 10 height 11
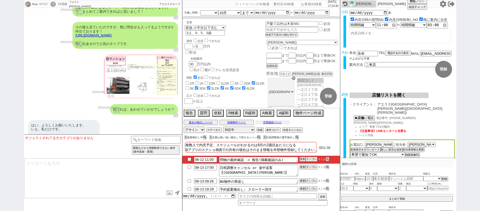
click at [283, 122] on button "空室確認ページ" at bounding box center [273, 122] width 34 height 4
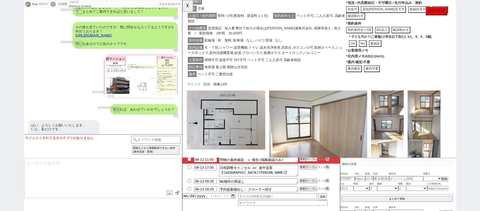
scroll to position [1130, 0]
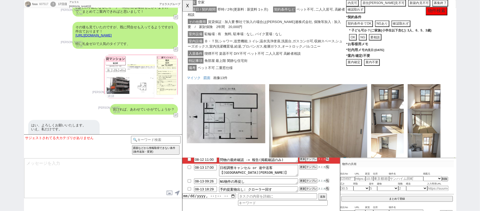
click at [445, 12] on button "物件検索" at bounding box center [455, 11] width 23 height 9
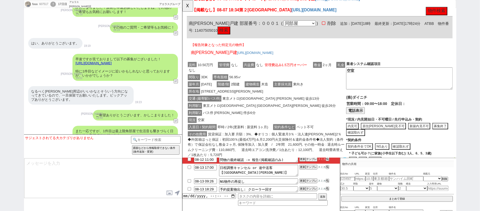
scroll to position [0, 0]
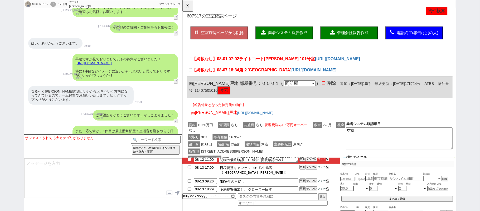
click at [249, 61] on span "ライトコート[PERSON_NAME] 101号室" at bounding box center [284, 63] width 82 height 5
click at [193, 61] on input "【掲載なし】08-01 07:02 ライトコート[PERSON_NAME] 101号室" at bounding box center [190, 62] width 3 height 3
checkbox input "true"
click at [247, 73] on span "第２[GEOGRAPHIC_DATA]" at bounding box center [271, 75] width 56 height 5
click at [193, 73] on input "【掲載なし】08-07 18:34 第２[GEOGRAPHIC_DATA]" at bounding box center [190, 74] width 3 height 3
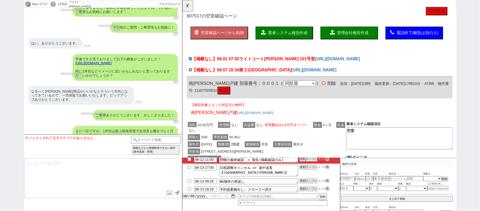
checkbox input "true"
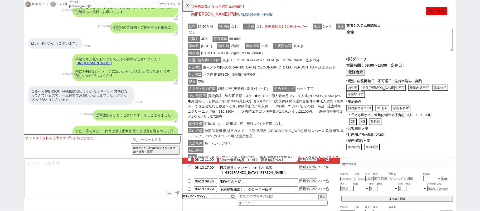
click div "現況 空家"
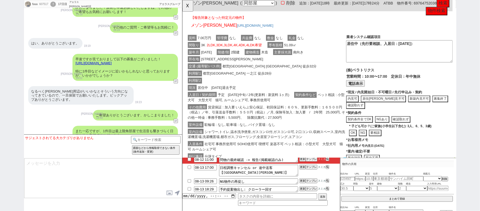
click div "利用駅2"
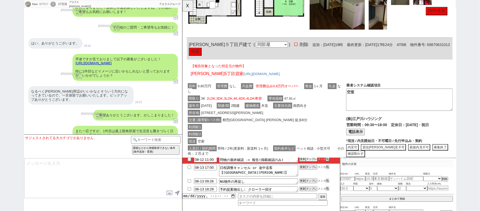
click div "交通 (最寄駅/バス停) 都営[GEOGRAPHIC_DATA] [GEOGRAPHIC_DATA] 徒歩8分"
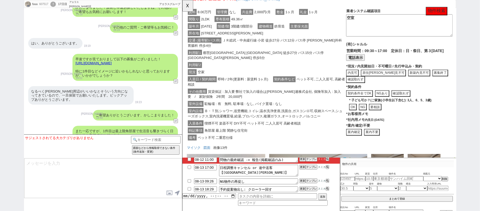
click at [286, 112] on span "駐輪場 : 有　無料, 駐車場 : なし, バイク置場 : なし" at bounding box center [248, 111] width 86 height 6
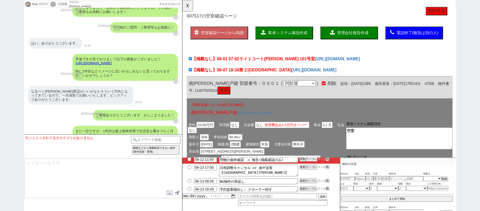
click at [294, 32] on button "業者システム報告作成" at bounding box center [292, 35] width 62 height 14
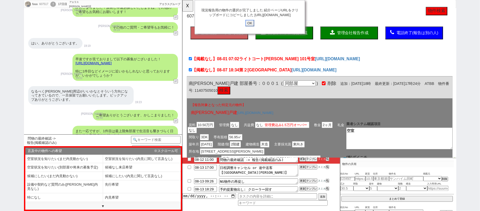
drag, startPoint x: 252, startPoint y: 31, endPoint x: 183, endPoint y: 20, distance: 70.4
click at [252, 28] on input "OK" at bounding box center [254, 24] width 9 height 7
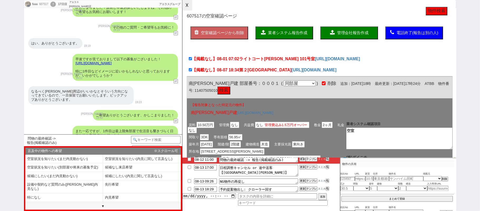
click at [188, 4] on button "☓" at bounding box center [188, 5] width 10 height 11
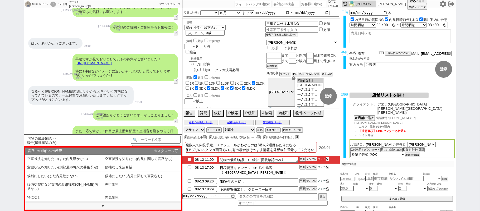
click at [309, 160] on button "テンプレ" at bounding box center [312, 159] width 12 height 4
drag, startPoint x: 113, startPoint y: 193, endPoint x: 114, endPoint y: 190, distance: 3.3
click at [103, 201] on li "内見希望" at bounding box center [64, 205] width 78 height 9
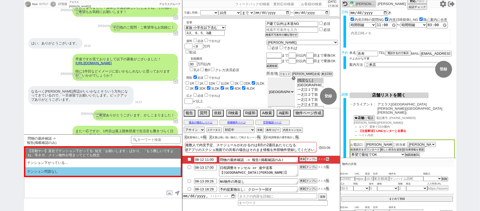
click at [82, 169] on li "テンション問題なし" at bounding box center [103, 171] width 156 height 9
select select "内見希望"
select select "テンション問題なし"
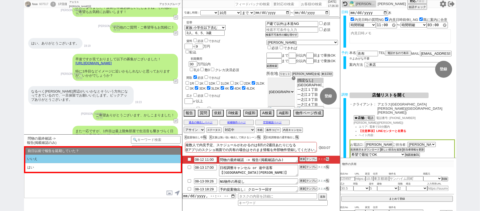
click at [61, 158] on li "いいえ" at bounding box center [103, 158] width 156 height 9
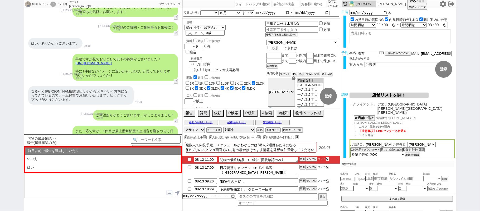
select select "内見希望"
select select "テンション問題なし"
select select "いいえ"
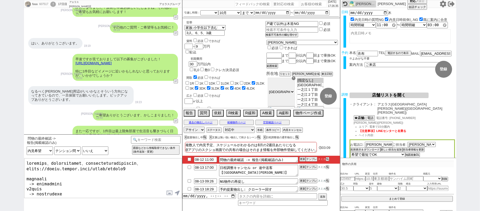
drag, startPoint x: 26, startPoint y: 163, endPoint x: 26, endPoint y: 159, distance: 3.4
click at [26, 162] on textarea at bounding box center [103, 178] width 158 height 40
click at [98, 171] on textarea at bounding box center [103, 178] width 158 height 40
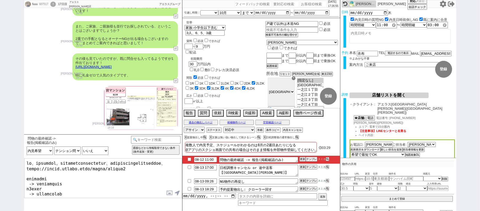
scroll to position [4793, 0]
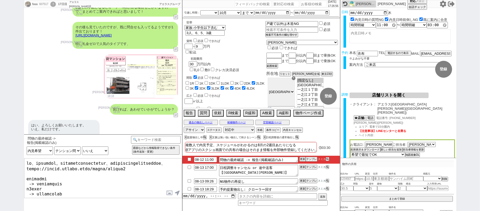
click at [80, 162] on textarea at bounding box center [103, 178] width 158 height 40
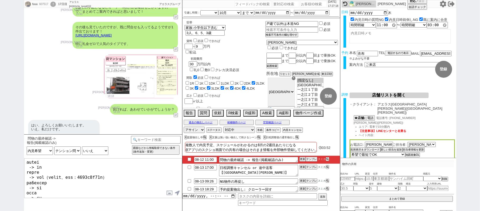
scroll to position [88, 0]
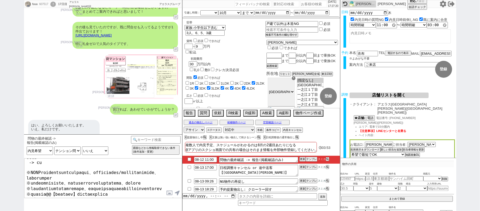
drag, startPoint x: 102, startPoint y: 194, endPoint x: 23, endPoint y: 185, distance: 78.9
click at [23, 185] on div "fuuu 607517 ! 0 17日目 アエラス[PERSON_NAME]店 冬眠中 自社客 アエラスグループ スミカ_BPO チャット全表示 [DATE]…" at bounding box center [240, 105] width 480 height 211
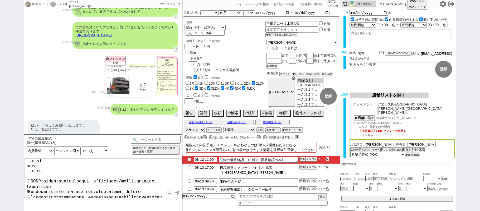
type textarea "loremip、！dolorsitametconsect、、 ad、elitsedd。eiusmodtemporincid、utlaboreetdolorem…"
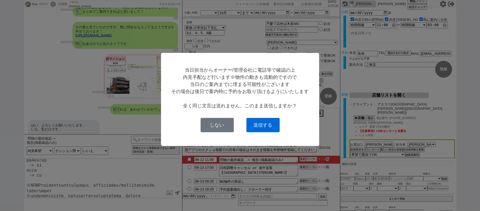
click at [267, 121] on button "送信する" at bounding box center [263, 125] width 33 height 14
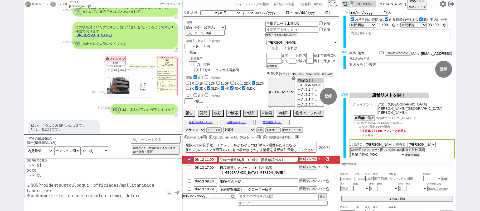
checkbox input "true"
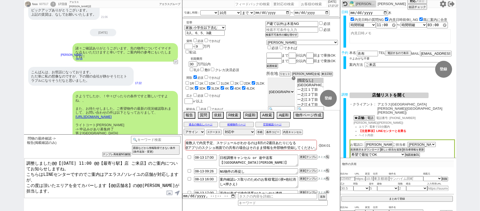
scroll to position [48, 0]
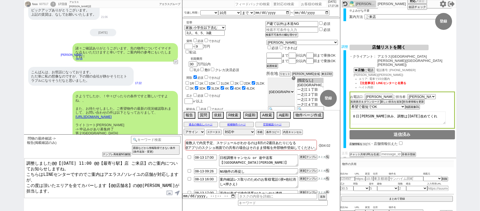
click at [366, 142] on button "店舗情報をコピペ" at bounding box center [360, 144] width 21 height 4
type textarea "調整しました@@【[DATE] 11:00 @@【最寄り駅】店 ご来店】のご案内についてお知らせしますね。 こちらはLINEセンターですのでご案内はアエラス/…"
click at [401, 141] on input "checkbox" at bounding box center [401, 142] width 3 height 3
checkbox input "true"
click at [114, 188] on textarea "調整しました@@【[DATE] 11:00 @@【最寄り駅】店 ご来店】のご案内についてお知らせしますね。 こちらはLINEセンターですのでご案内はアエラス/…" at bounding box center [103, 178] width 158 height 40
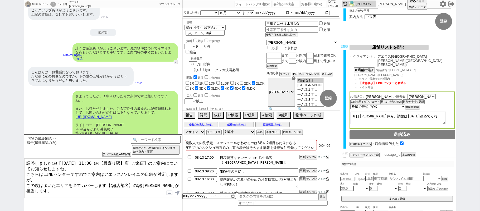
click at [25, 187] on textarea "調整しました@@【[DATE] 11:00 @@【最寄り駅】店 ご来店】のご案内についてお知らせしますね。 こちらはLINEセンターですのでご案内はアエラス/…" at bounding box center [103, 178] width 158 height 40
click at [62, 189] on textarea "調整しました@@【[DATE] 11:00 @@【最寄り駅】店 ご来店】のご案内についてお知らせしますね。 こちらはLINEセンターですのでご案内はアエラス/…" at bounding box center [103, 178] width 158 height 40
click at [109, 179] on textarea "調整しました@@【[DATE] 11:00 @@【最寄り駅】店 ご来店】のご案内についてお知らせしますね。 こちらはLINEセンターですのでご案内はアエラス/…" at bounding box center [103, 178] width 158 height 40
click at [127, 179] on textarea "調整しました@@【[DATE] 11:00 @@【最寄り駅】店 ご来店】のご案内についてお知らせしますね。 こちらはLINEセンターですのでご案内はアエラス/…" at bounding box center [103, 178] width 158 height 40
paste textarea "アエラス[GEOGRAPHIC_DATA][PERSON_NAME]"
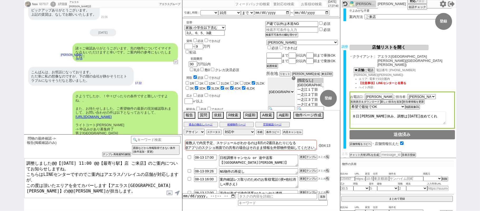
click at [154, 180] on textarea "調整しました@@【[DATE] 11:00 @@【最寄り駅】店 ご来店】のご案内についてお知らせしますね。 こちらはLINEセンターですのでご案内はアエラス/…" at bounding box center [103, 178] width 158 height 40
click at [167, 181] on textarea "調整しました@@【[DATE] 11:00 @@【最寄り駅】店 ご来店】のご案内についてお知らせしますね。 こちらはLINEセンターですのでご案内はアエラス/…" at bounding box center [103, 178] width 158 height 40
click at [99, 162] on textarea "調整しました@@【[DATE] 11:00 @@【最寄り駅】店 ご来店】のご案内についてお知らせしますね。 こちらはLINEセンターですのでご案内はアエラス/…" at bounding box center [103, 178] width 158 height 40
click at [128, 164] on textarea "調整しました@@【[DATE] 11:00 @@【最寄り駅】店 ご来店】のご案内についてお知らせしますね。 こちらはLINEセンターですのでご案内はアエラス/…" at bounding box center [103, 178] width 158 height 40
click at [56, 162] on textarea "調整しました@@【[DATE] 11:00 [GEOGRAPHIC_DATA][PERSON_NAME] ご来店】のご案内についてお知らせしますね。 こちらは…" at bounding box center [103, 178] width 158 height 40
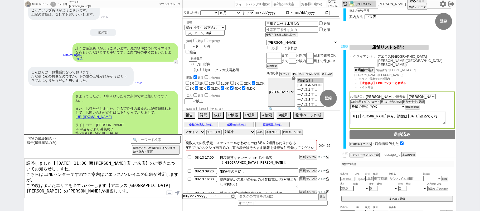
type textarea "調整しました【[DATE] 11:00 西[PERSON_NAME]店 ご来店】のご案内についてお知らせしますね。 こちらはLINEセンターですのでご案内はア…"
click at [375, 100] on button "名刺表示＆ダウンロード" at bounding box center [365, 102] width 29 height 4
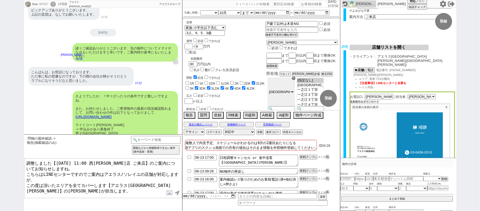
scroll to position [127, 0]
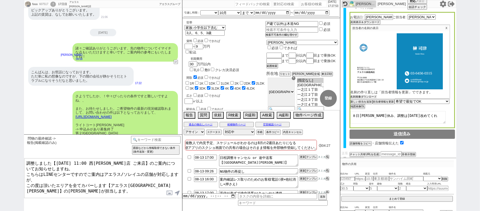
click at [374, 95] on button "名刺画像ダウンロード" at bounding box center [364, 97] width 26 height 4
drag, startPoint x: 480, startPoint y: 89, endPoint x: 477, endPoint y: 90, distance: 2.9
click at [480, 89] on div "fuuu 607517 ! 0 17日目 アエラス[PERSON_NAME]店 冬眠中 自社客 アエラスグループ スミカ_BPO チャット全表示 [DATE]…" at bounding box center [240, 105] width 480 height 211
click at [365, 105] on button "地図画像DL" at bounding box center [358, 107] width 14 height 4
drag, startPoint x: 480, startPoint y: 99, endPoint x: 400, endPoint y: 123, distance: 83.1
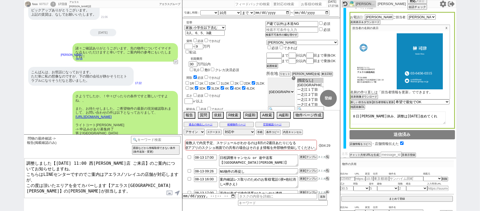
click at [480, 99] on div "fuuu 607517 ! 0 17日目 アエラス[PERSON_NAME]店 冬眠中 自社客 アエラスグループ スミカ_BPO チャット全表示 [DATE]…" at bounding box center [240, 105] width 480 height 211
click at [121, 192] on textarea "調整しました【[DATE] 11:00 西[PERSON_NAME]店 ご来店】のご案内についてお知らせしますね。 こちらはLINEセンターですのでご案内はア…" at bounding box center [103, 178] width 158 height 40
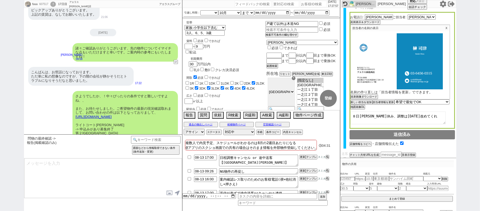
scroll to position [4973, 0]
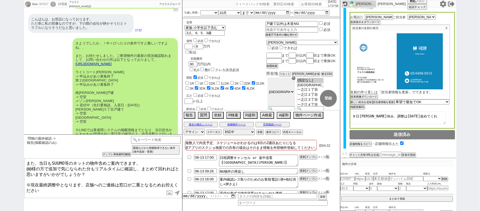
click at [171, 193] on label at bounding box center [170, 193] width 8 height 10
click at [0, 0] on input "file" at bounding box center [0, 0] width 0 height 0
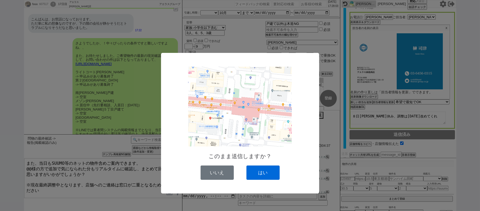
click at [266, 173] on button "はい" at bounding box center [263, 172] width 33 height 14
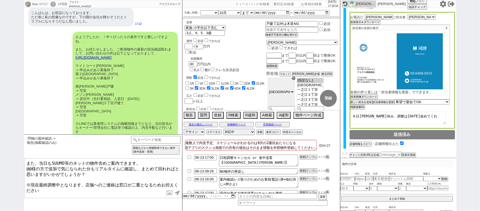
scroll to position [5036, 0]
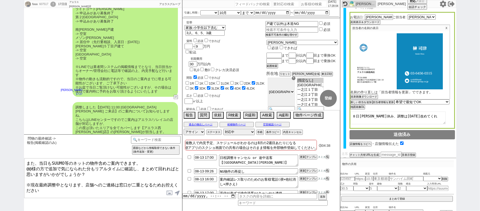
click at [168, 190] on label at bounding box center [170, 193] width 8 height 10
click at [0, 0] on input "file" at bounding box center [0, 0] width 0 height 0
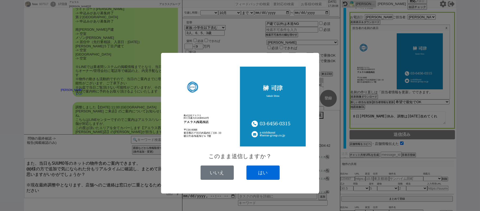
click at [268, 173] on button "はい" at bounding box center [263, 172] width 33 height 14
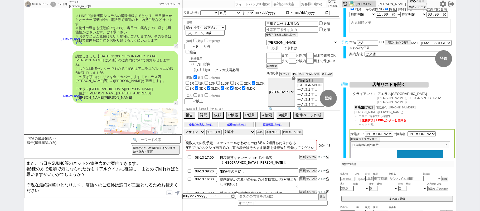
scroll to position [0, 0]
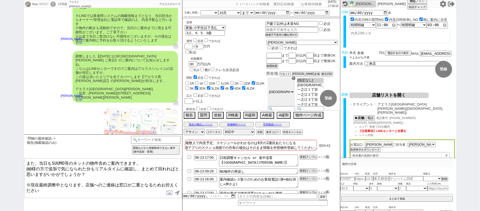
drag, startPoint x: 366, startPoint y: 52, endPoint x: 232, endPoint y: 63, distance: 134.4
click at [327, 51] on div "fuuu 607517 ! 0 17日目 アエラス[PERSON_NAME]店 冬眠中 自社客 アエラスグループ スミカ_BPO チャット全表示 [DATE]…" at bounding box center [240, 105] width 433 height 211
click at [31, 168] on textarea "また、当日もSUUMO等のネットの物件含めご案内できます。 @@様の方で追加で気になられた分もリアルタイムに確認し、まとめて回れればと思いますがいかがでしょう…" at bounding box center [103, 178] width 158 height 40
paste textarea "衣布"
type textarea "また、当日もSUUMO等のネットの物件含めご案内できます。 衣布様の方で追加で気になられた分もリアルタイムに確認し、まとめて回れればと思いますがいかがでしょう…"
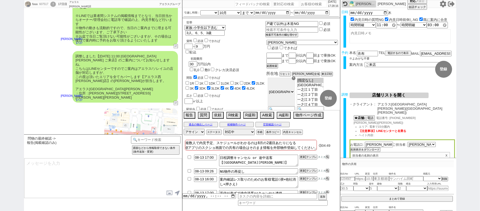
scroll to position [5123, 0]
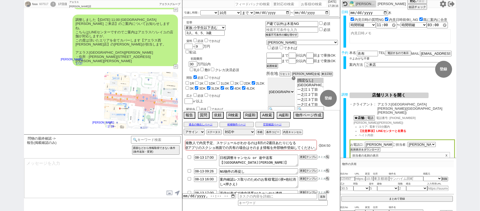
type textarea "※案内時の店舗状況次第では担当が変更になります、ご了承ください ※もし担当が変更になった場合でも、本LINEの内容は全て引き継がれておりスムーズにご案内が可能…"
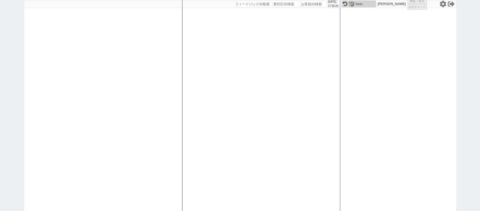
select select "1"
select select "4"
select select
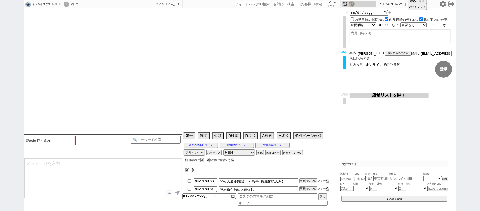
scroll to position [2340, 0]
select select "[DATE]"
select select "8"
select select "35"
select select "0"
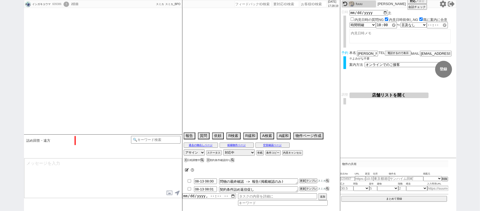
select select "44"
select select "[DATE]"
select select "47"
select select "[DATE]"
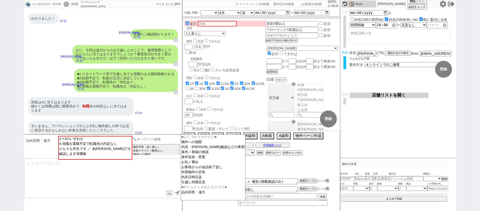
click at [147, 137] on input at bounding box center [156, 139] width 50 height 7
type input "二重"
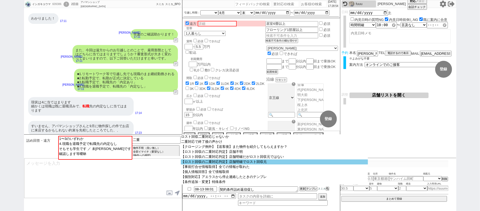
click at [229, 164] on option "【ロスト回収の二重対応判定】店舗明確でロスト回収元" at bounding box center [275, 161] width 188 height 5
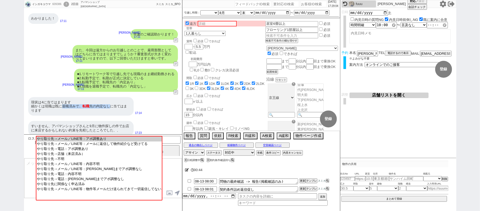
drag, startPoint x: 63, startPoint y: 102, endPoint x: 109, endPoint y: 100, distance: 45.4
click at [109, 100] on div "現状は4に当てはまります 細かくは現職は既に退職済みで、 転職 先の内定なしに当てはまります" at bounding box center [81, 106] width 106 height 19
copy div "退職済みで、 転職 先の内定なし"
click at [221, 23] on input "text" at bounding box center [217, 24] width 39 height 6
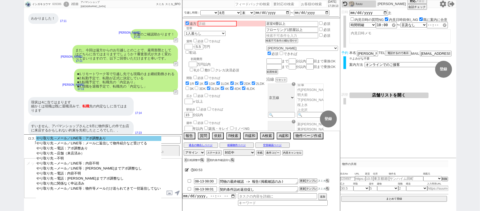
select select "やり取り先→メール／LINE等：アポ調整あり"
click at [102, 141] on option "やり取り先→メール／LINE等：アポ調整あり" at bounding box center [99, 143] width 126 height 5
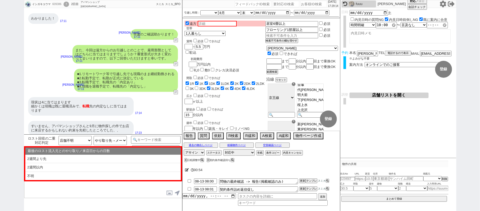
click at [226, 24] on input "text" at bounding box center [217, 24] width 39 height 6
paste input "退職済みで、転職先の内定なし"
type input "退職済みで、転職先の内定なし"
click at [257, 102] on div "遠方 退職済みで、転職先の内定なし 世帯 1人暮らし 2人暮らし 家族:小学生以下含む 家族:小学生以下含まず 兄弟・姉妹 ルームシェア その他 子供 家族(…" at bounding box center [225, 161] width 81 height 281
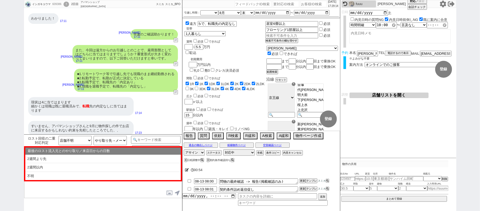
scroll to position [0, 0]
click at [324, 122] on button "登録" at bounding box center [328, 118] width 17 height 17
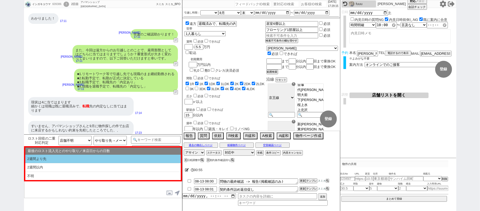
checkbox input "true"
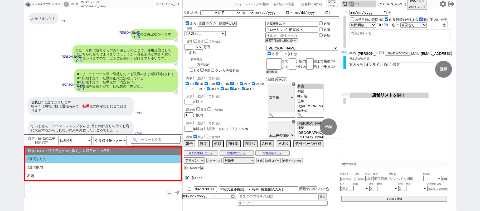
scroll to position [22, 0]
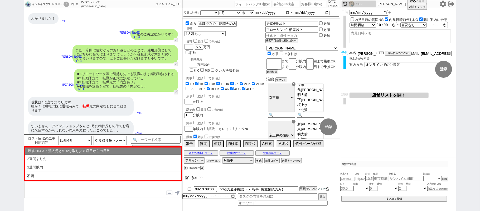
click at [217, 161] on button "ステータス" at bounding box center [214, 160] width 14 height 4
click at [213, 181] on label "期間を開けてリーチ" at bounding box center [201, 179] width 29 height 3
click at [191, 181] on input "期間を開けてリーチ" at bounding box center [189, 178] width 3 height 3
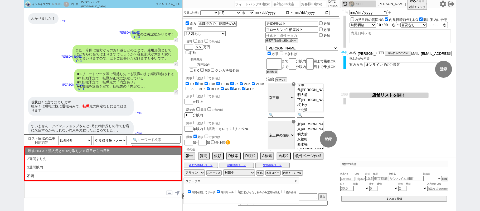
click at [211, 192] on label "期間を開けてリーチ" at bounding box center [201, 191] width 29 height 3
click at [191, 192] on input "期間を開けてリーチ" at bounding box center [189, 190] width 3 height 3
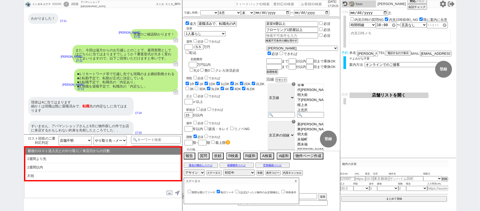
click at [285, 192] on input "特殊条件" at bounding box center [283, 190] width 3 height 3
click at [299, 182] on p "X" at bounding box center [296, 181] width 6 height 6
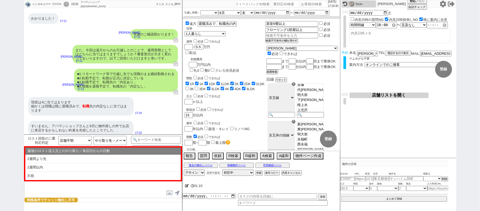
click at [215, 173] on button "ステータス" at bounding box center [214, 172] width 14 height 4
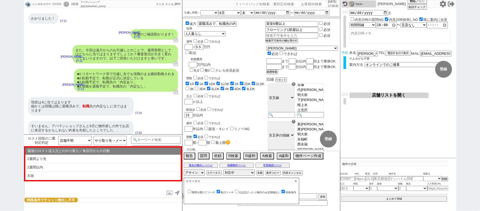
click at [291, 193] on label "特殊条件" at bounding box center [289, 191] width 16 height 3
click at [285, 193] on input "特殊条件" at bounding box center [283, 190] width 3 height 3
click at [299, 181] on p "X" at bounding box center [296, 181] width 6 height 6
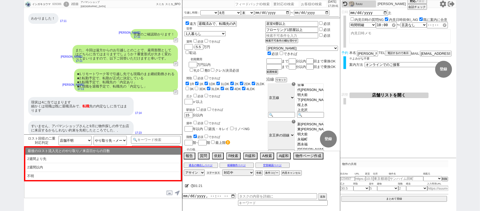
click at [209, 173] on button "ステータス" at bounding box center [214, 172] width 14 height 4
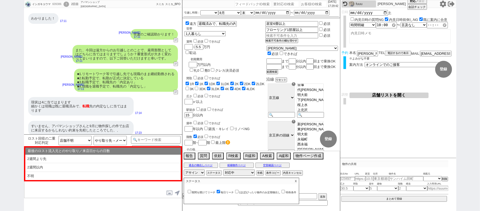
click at [294, 192] on label "特殊条件" at bounding box center [289, 191] width 16 height 3
click at [285, 192] on input "特殊条件" at bounding box center [283, 190] width 3 height 3
click at [299, 183] on p "X" at bounding box center [296, 181] width 6 height 6
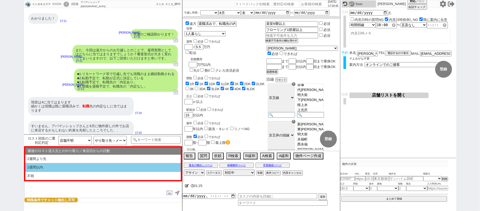
click at [79, 171] on li "2週間以内" at bounding box center [103, 175] width 156 height 8
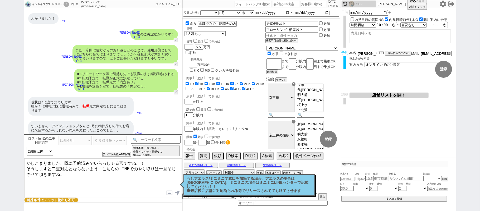
drag, startPoint x: 26, startPoint y: 161, endPoint x: 57, endPoint y: 161, distance: 30.9
click at [57, 161] on textarea "かしこまりました、既に予約済みでいらっしゃる形ですね、！ そうしますと二重対応とならないよう、こちらのLINEでのやり取りは一旦閉じさせて頂きますね。" at bounding box center [103, 178] width 158 height 40
drag, startPoint x: 74, startPoint y: 162, endPoint x: 90, endPoint y: 162, distance: 16.4
click at [90, 162] on textarea "さようでしたか、！既に予約済みでいらっしゃる形ですね、！ そうしますと二重対応とならないよう、こちらのLINEでのやり取りは一旦閉じさせて頂きますね。" at bounding box center [103, 178] width 158 height 40
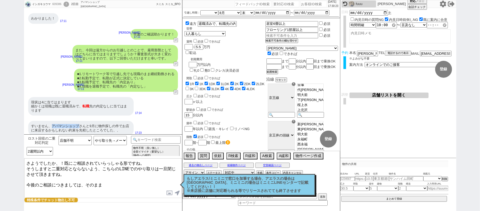
drag, startPoint x: 52, startPoint y: 122, endPoint x: 78, endPoint y: 123, distance: 25.4
click at [78, 123] on div "すいません、アパマンショップさんと9月に物件探しの件でお店に来店するかもしれない約束を先程したところでした、、" at bounding box center [81, 128] width 106 height 15
copy div "アパマンショップ"
click at [110, 181] on textarea "さようでしたか、！既にご相談されていらっしゃる形ですね。 そうしますと二重対応とならないよう、こちらのLINEでのやり取りは一旦閉じさせて頂きますね。 今後の…" at bounding box center [103, 178] width 158 height 40
paste textarea "アパマンショップ"
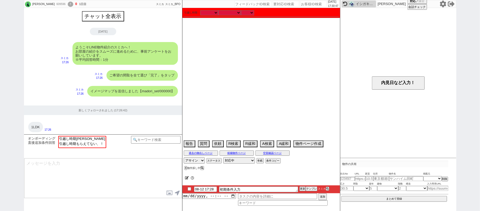
scroll to position [385, 0]
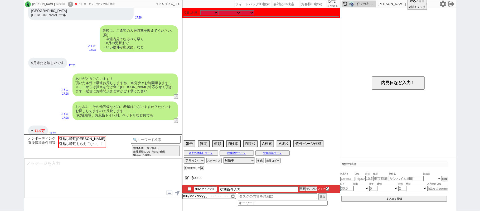
click at [353, 4] on img at bounding box center [352, 4] width 6 height 6
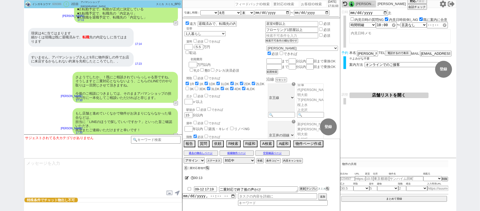
scroll to position [3173, 0]
